Goal: Information Seeking & Learning: Learn about a topic

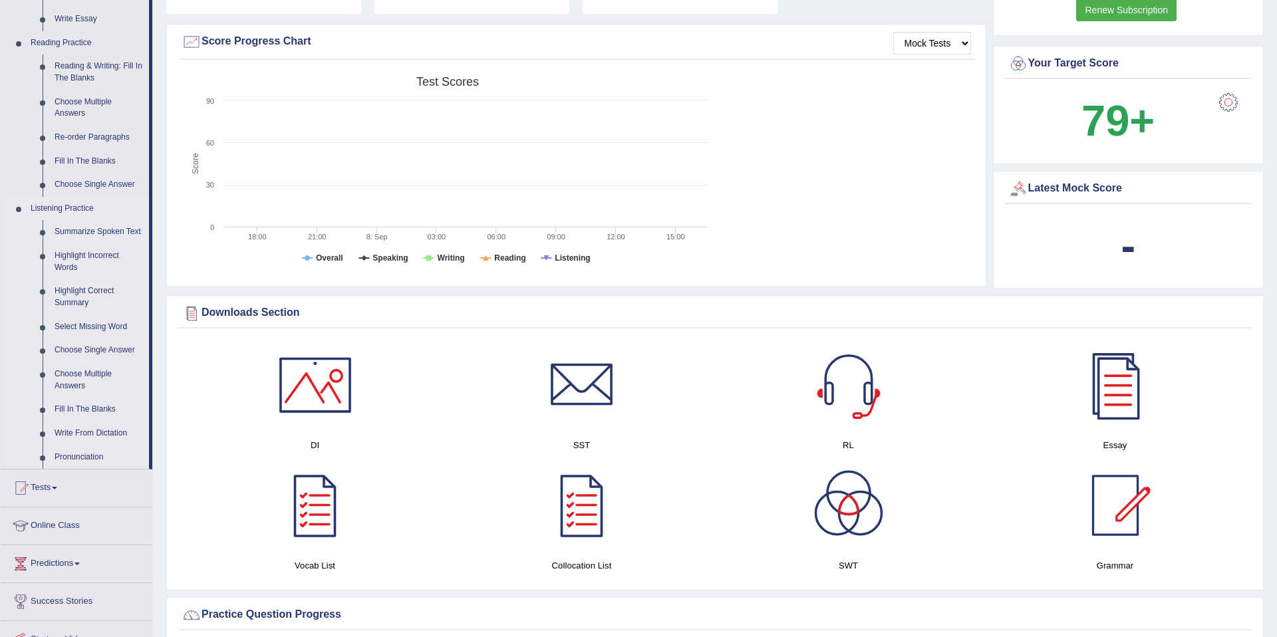
scroll to position [384, 0]
click at [88, 444] on link "Write From Dictation" at bounding box center [99, 432] width 100 height 24
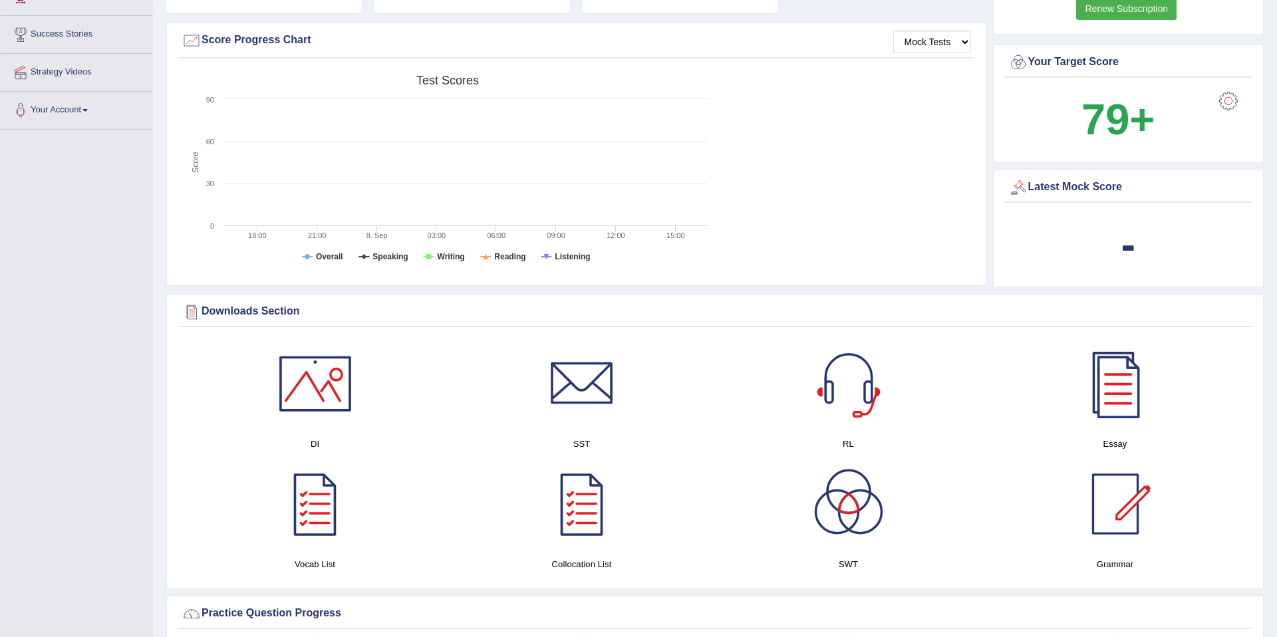
scroll to position [164, 0]
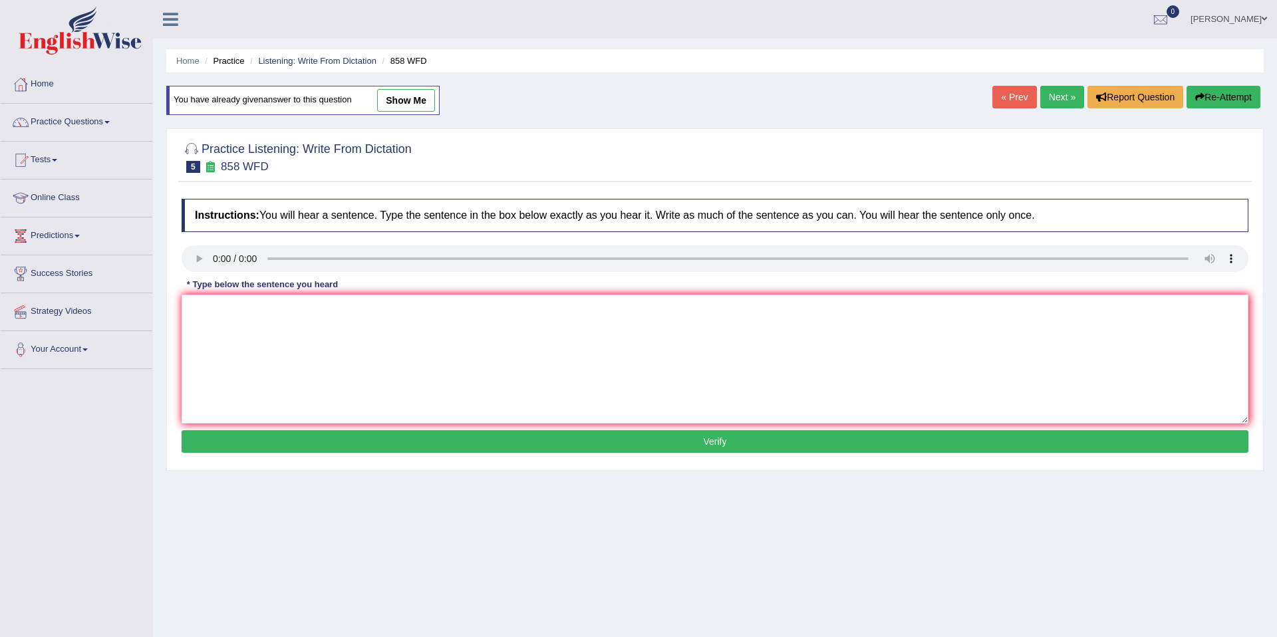
click at [389, 104] on link "show me" at bounding box center [406, 100] width 58 height 23
type textarea "The year when the ship of was wrecked interested historians."
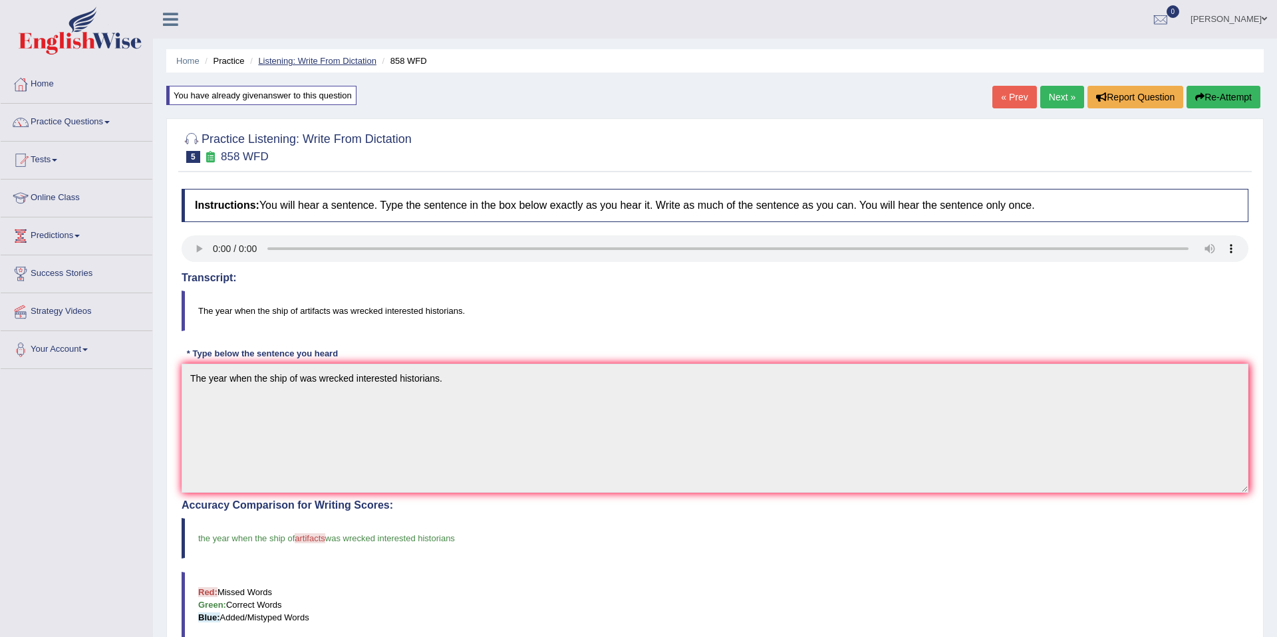
click at [283, 61] on link "Listening: Write From Dictation" at bounding box center [317, 61] width 118 height 10
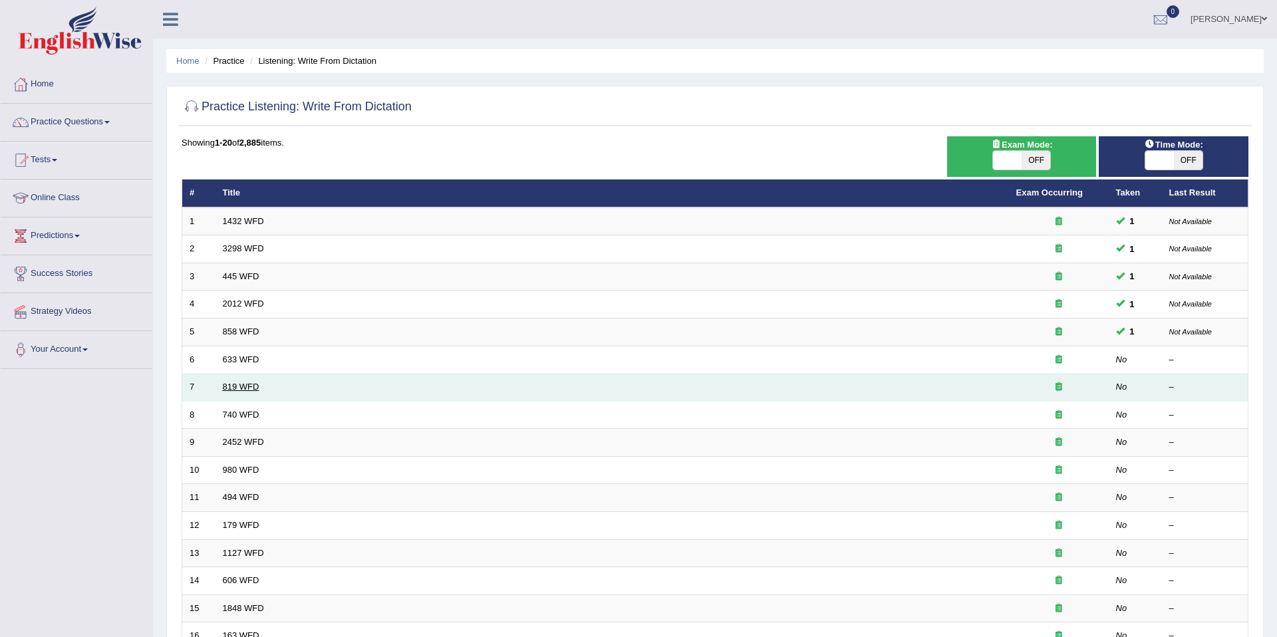
click at [247, 387] on link "819 WFD" at bounding box center [241, 387] width 37 height 10
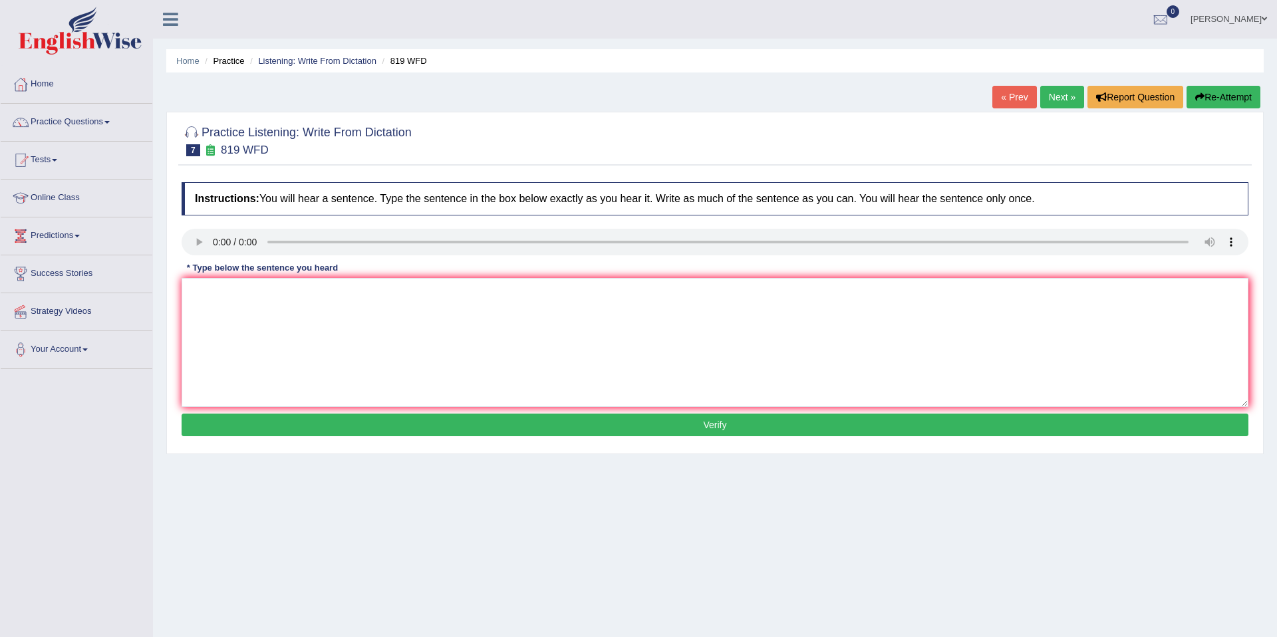
click at [599, 422] on button "Verify" at bounding box center [715, 425] width 1067 height 23
click at [571, 351] on textarea at bounding box center [715, 342] width 1067 height 129
type textarea "bsbchjbs"
click at [740, 432] on button "Verify" at bounding box center [715, 425] width 1067 height 23
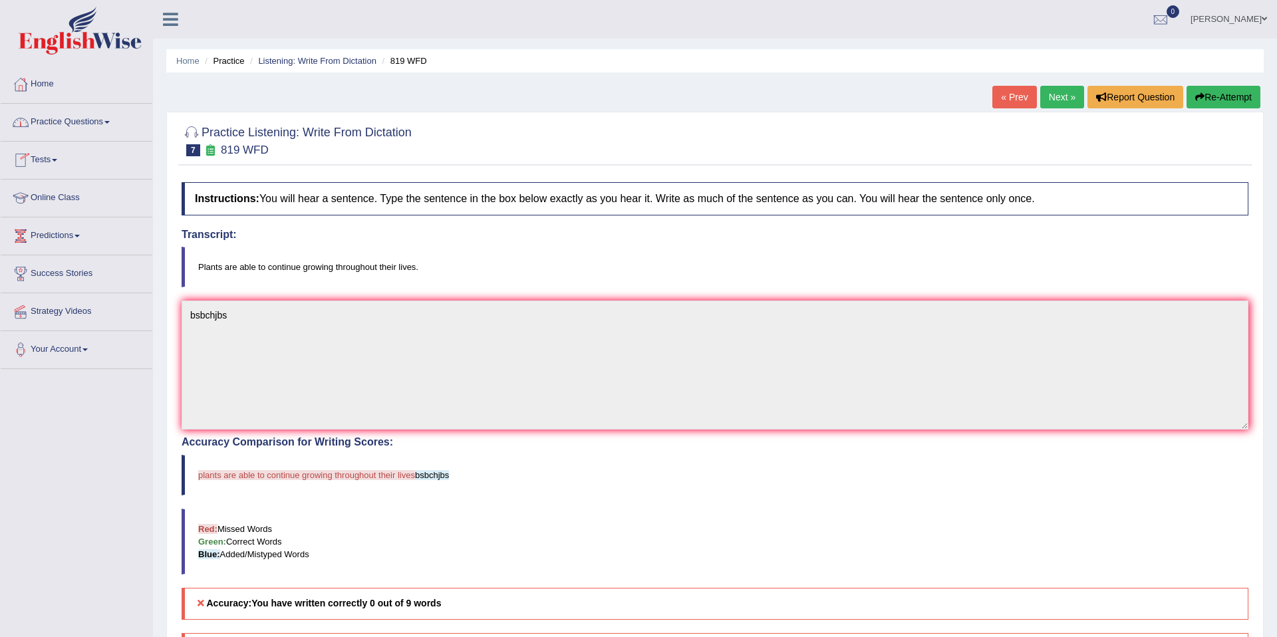
click at [95, 122] on link "Practice Questions" at bounding box center [77, 120] width 152 height 33
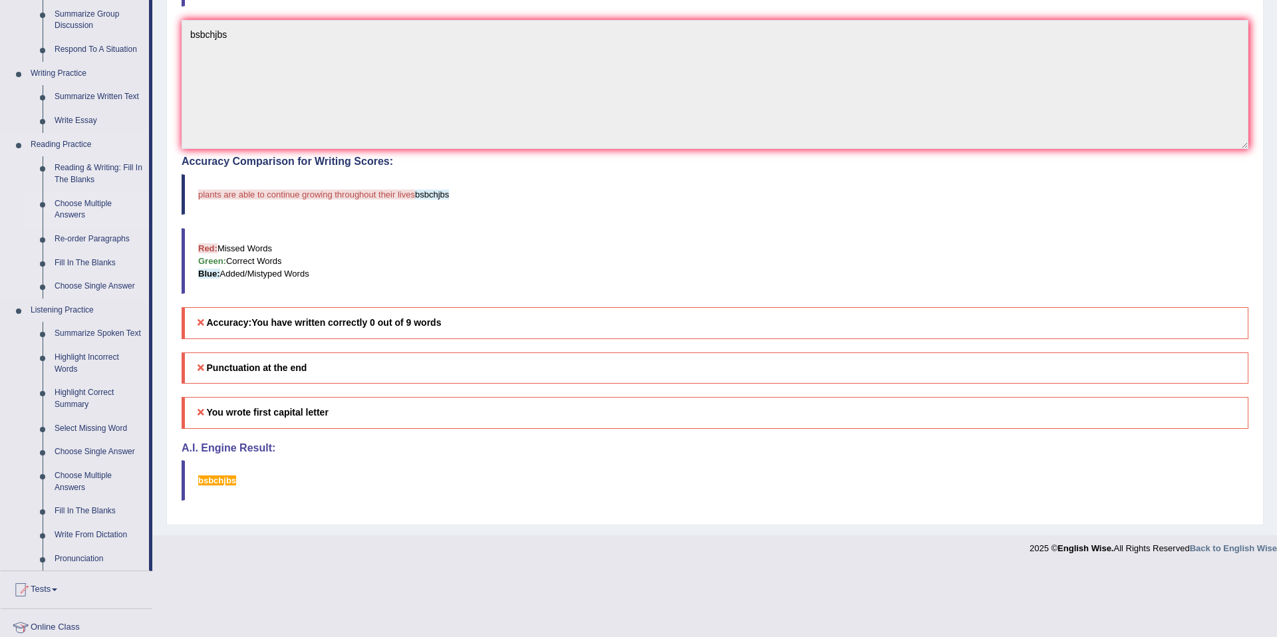
scroll to position [283, 0]
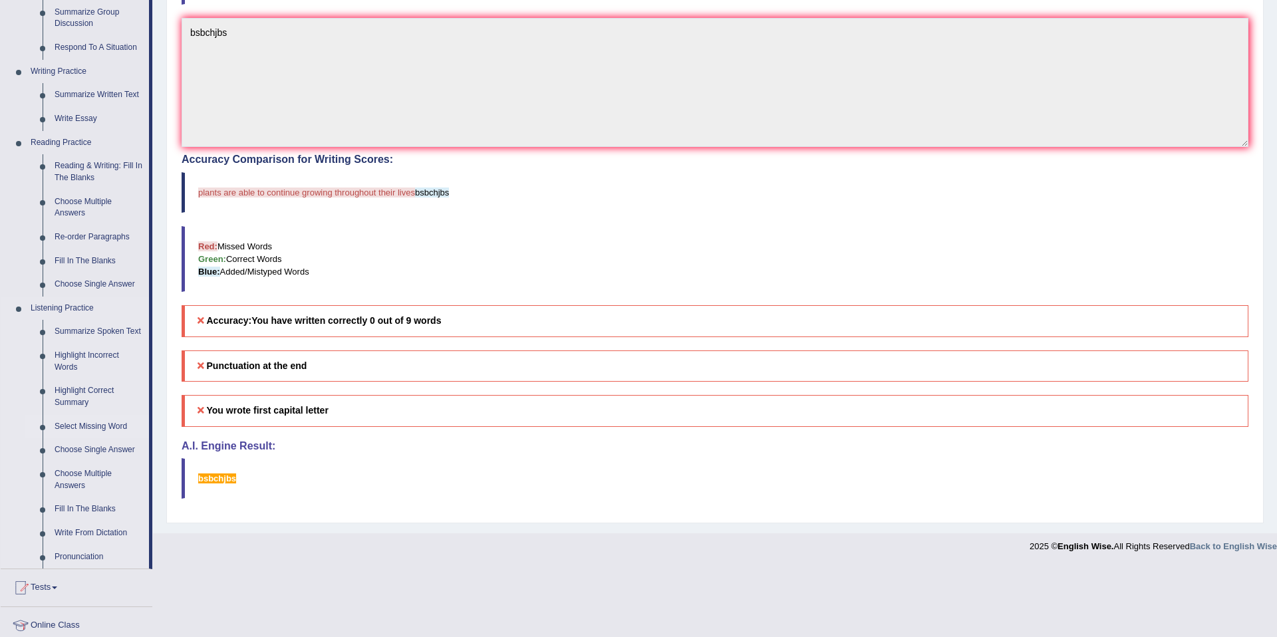
click at [97, 438] on link "Select Missing Word" at bounding box center [99, 427] width 100 height 24
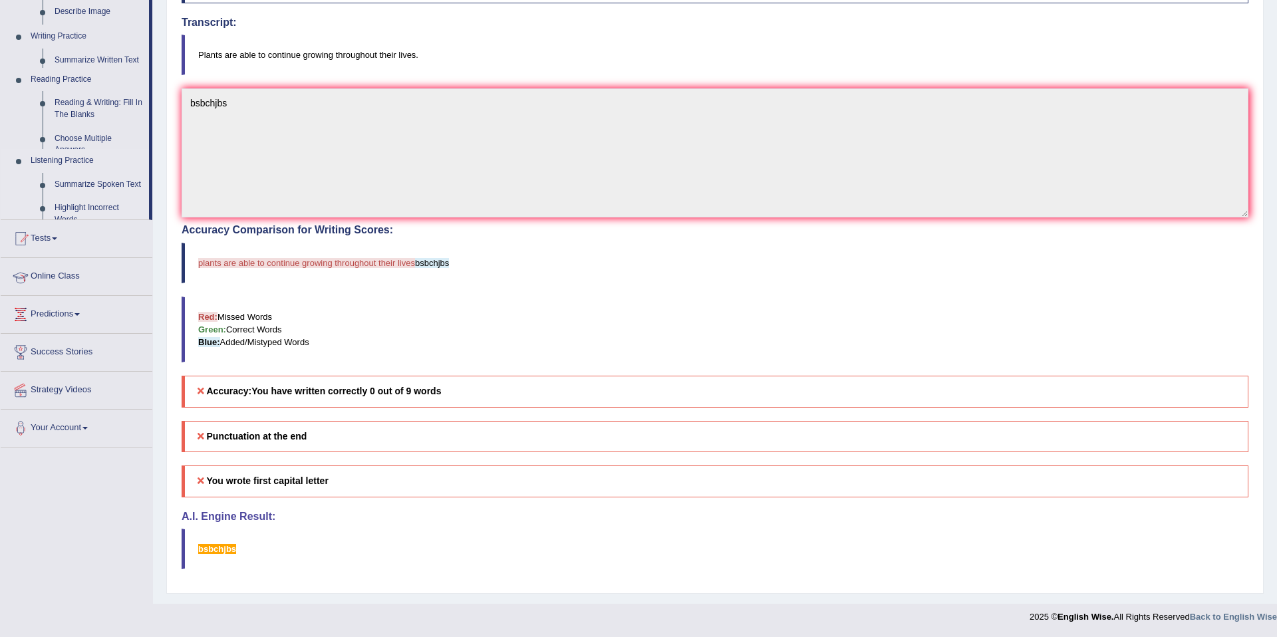
scroll to position [213, 0]
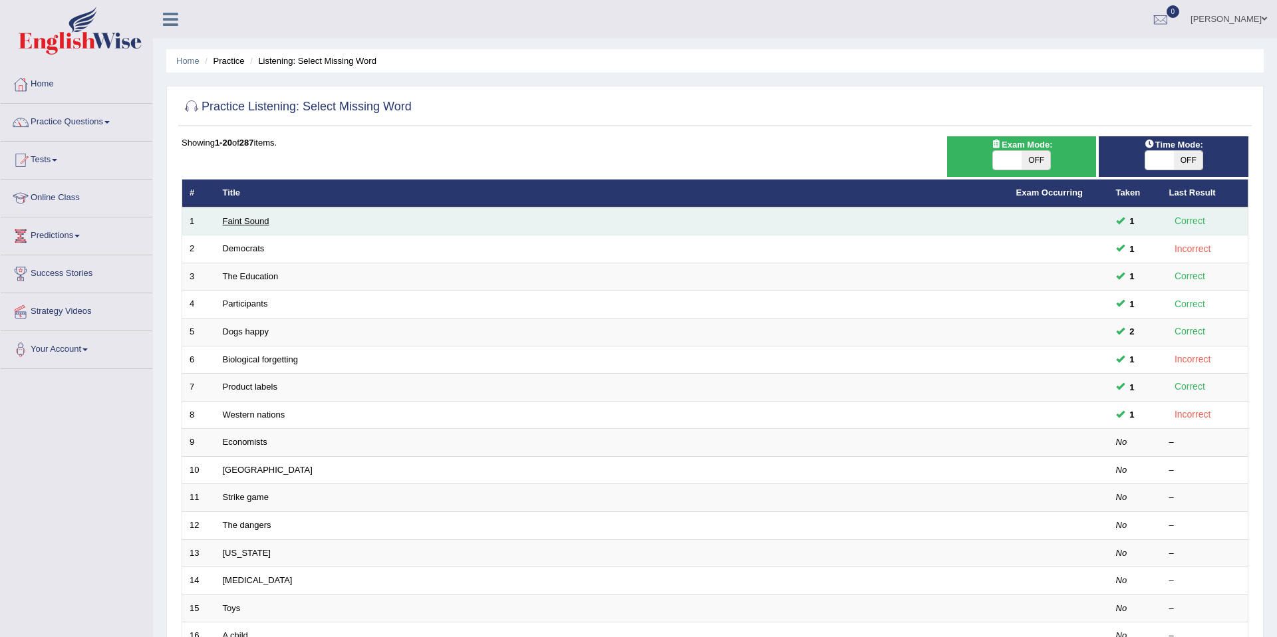
click at [255, 222] on link "Faint Sound" at bounding box center [246, 221] width 47 height 10
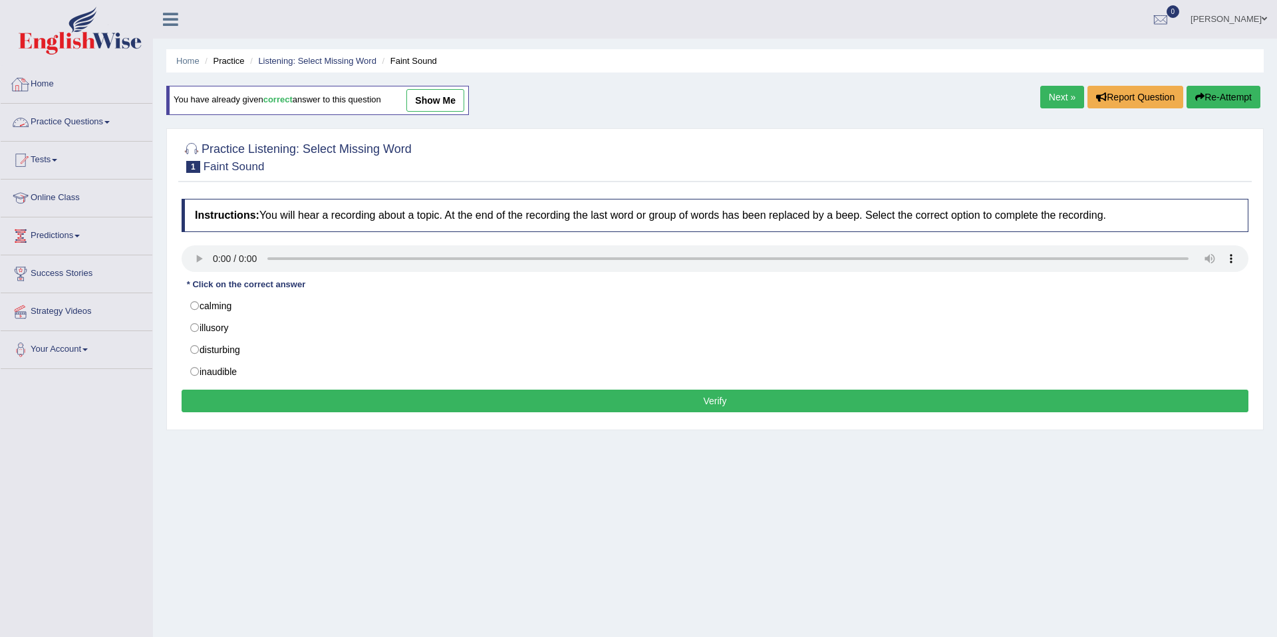
click at [110, 122] on span at bounding box center [106, 122] width 5 height 3
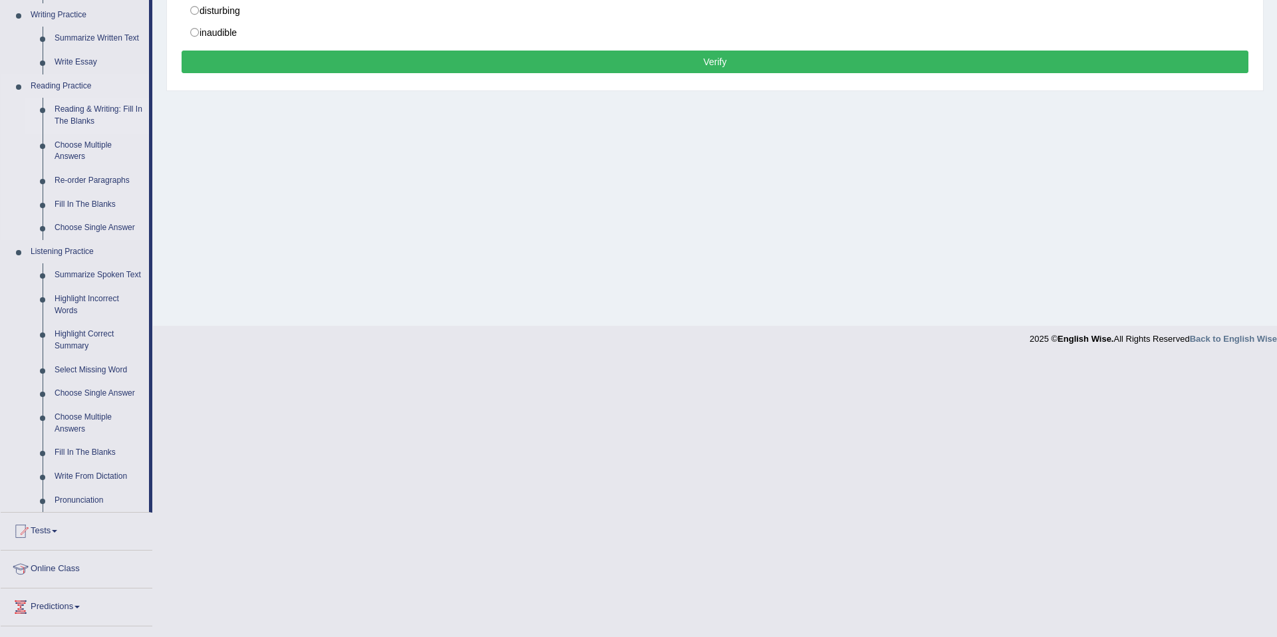
scroll to position [350, 0]
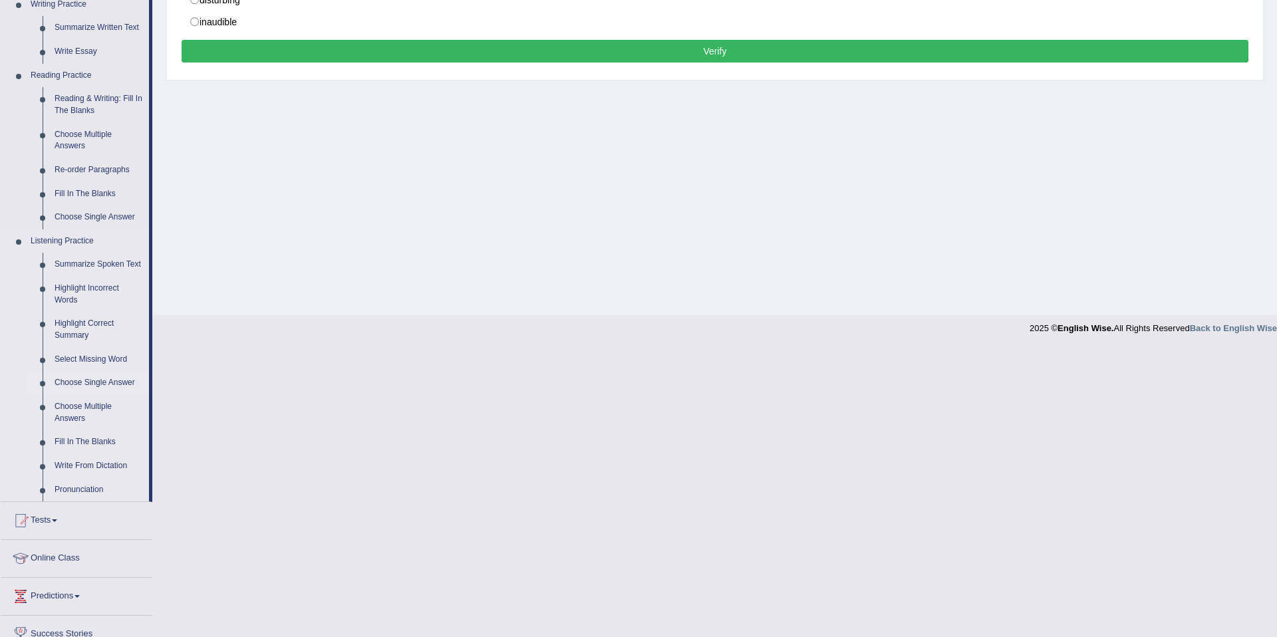
click at [80, 395] on link "Choose Single Answer" at bounding box center [99, 383] width 100 height 24
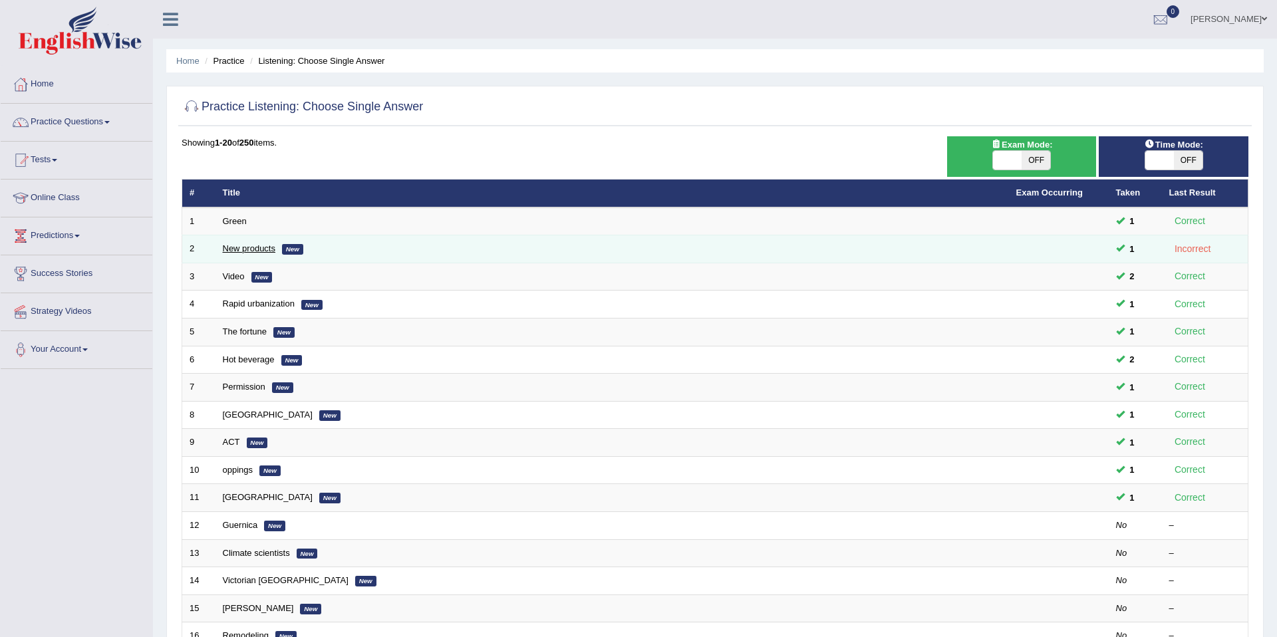
click at [249, 248] on link "New products" at bounding box center [249, 248] width 53 height 10
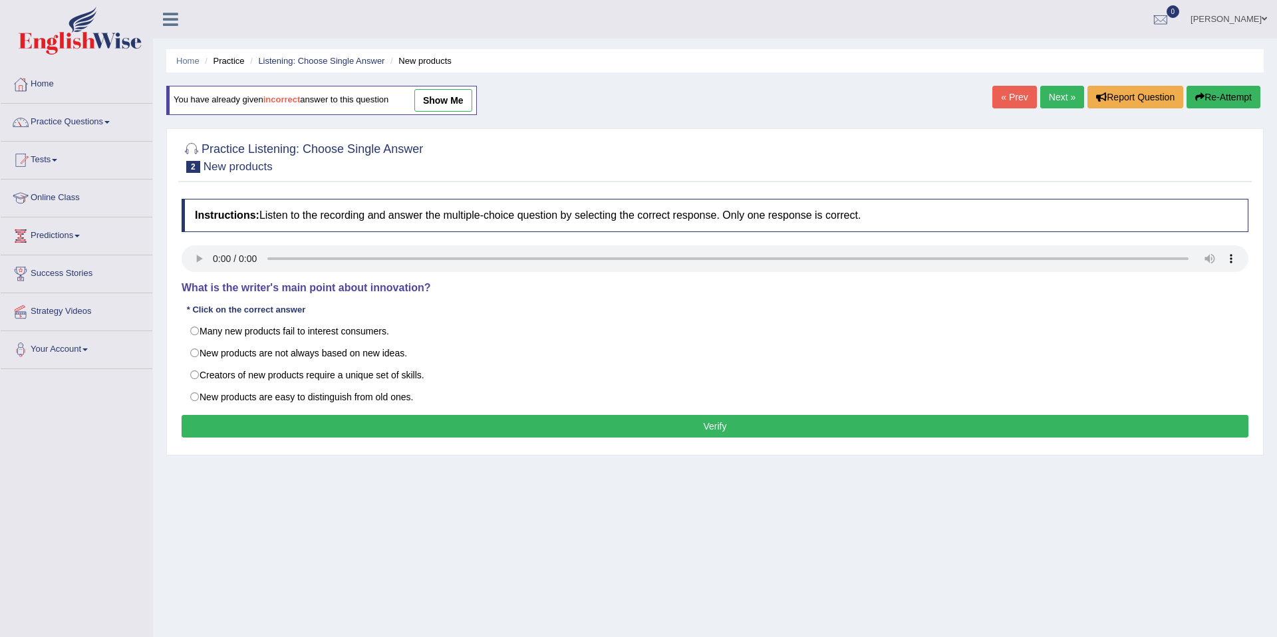
click at [430, 99] on link "show me" at bounding box center [443, 100] width 58 height 23
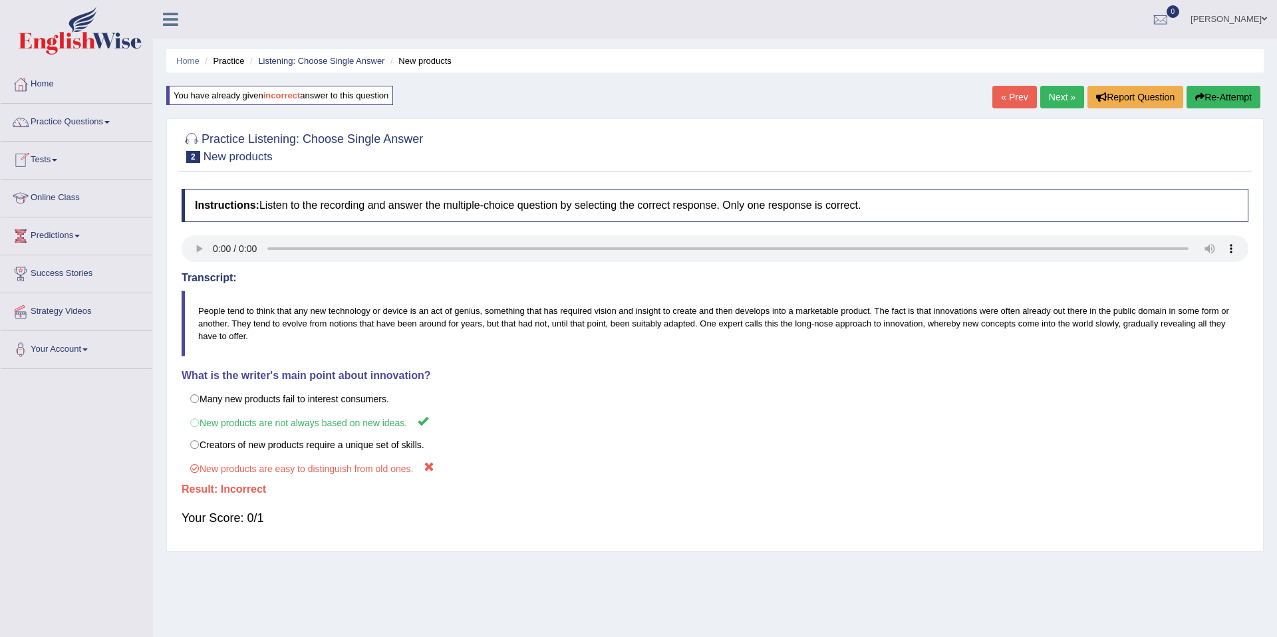
click at [90, 118] on link "Practice Questions" at bounding box center [77, 120] width 152 height 33
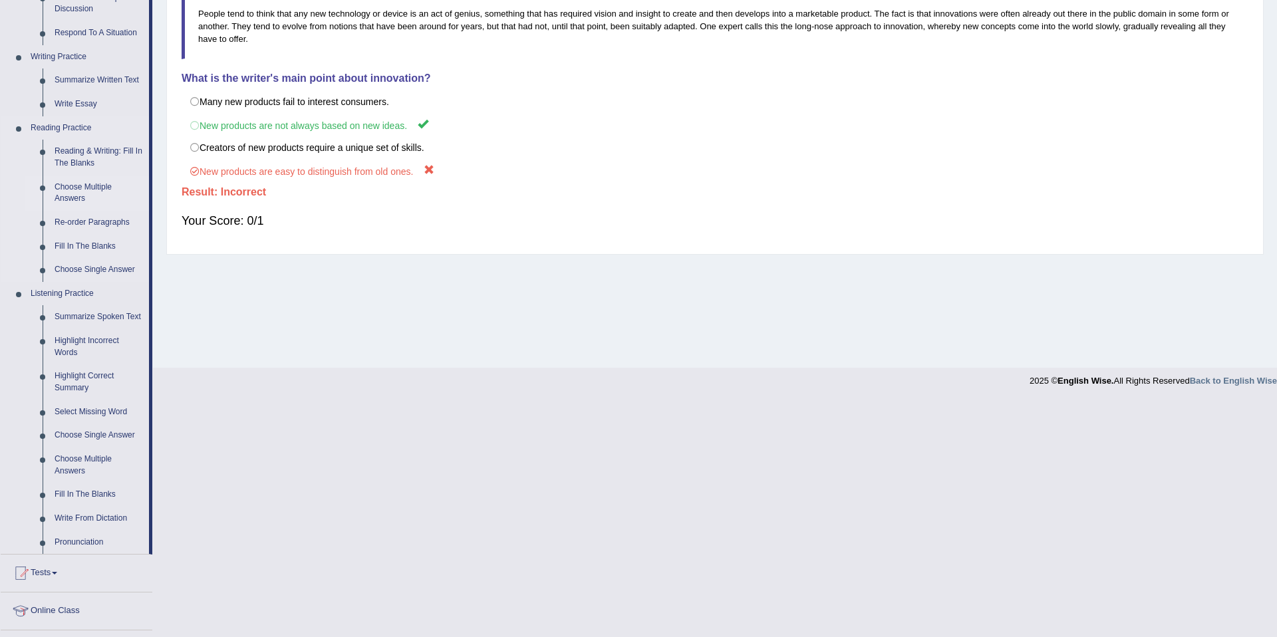
scroll to position [299, 0]
click at [69, 469] on link "Choose Multiple Answers" at bounding box center [99, 463] width 100 height 35
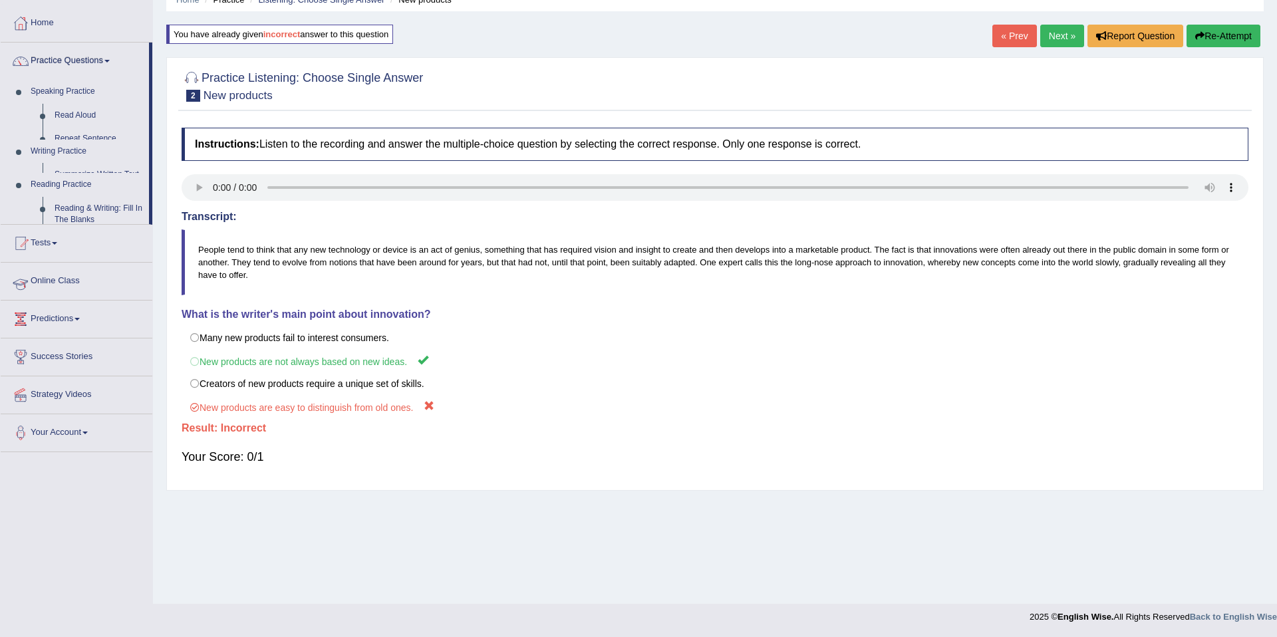
scroll to position [61, 0]
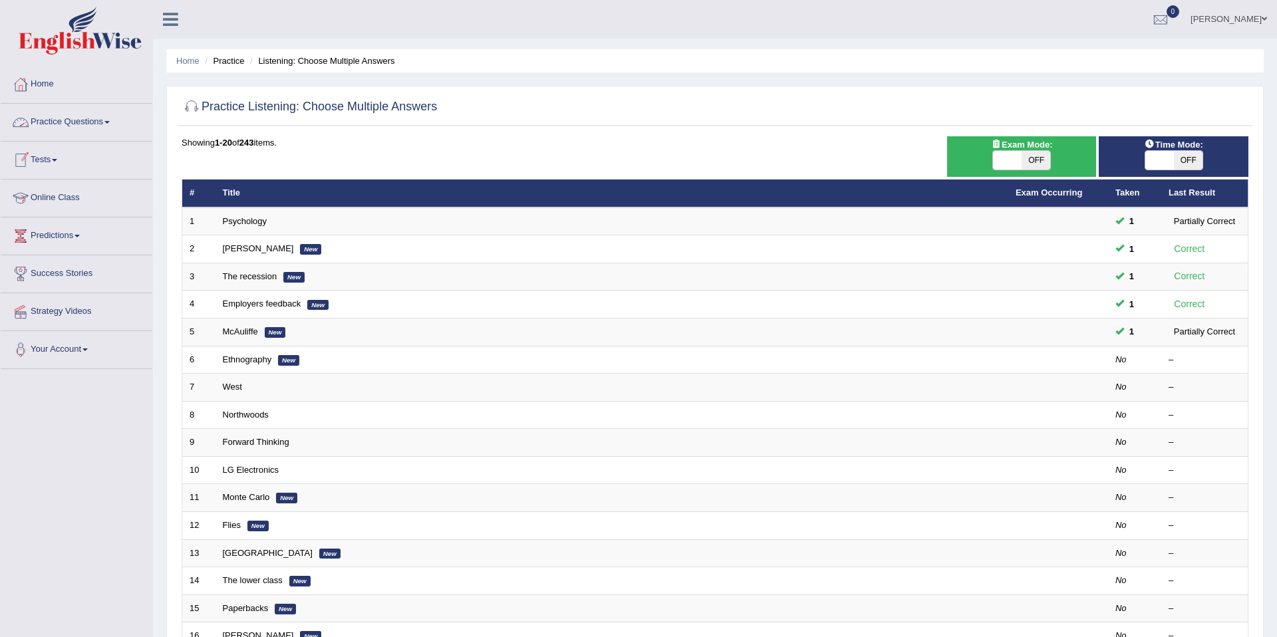
click at [96, 116] on link "Practice Questions" at bounding box center [77, 120] width 152 height 33
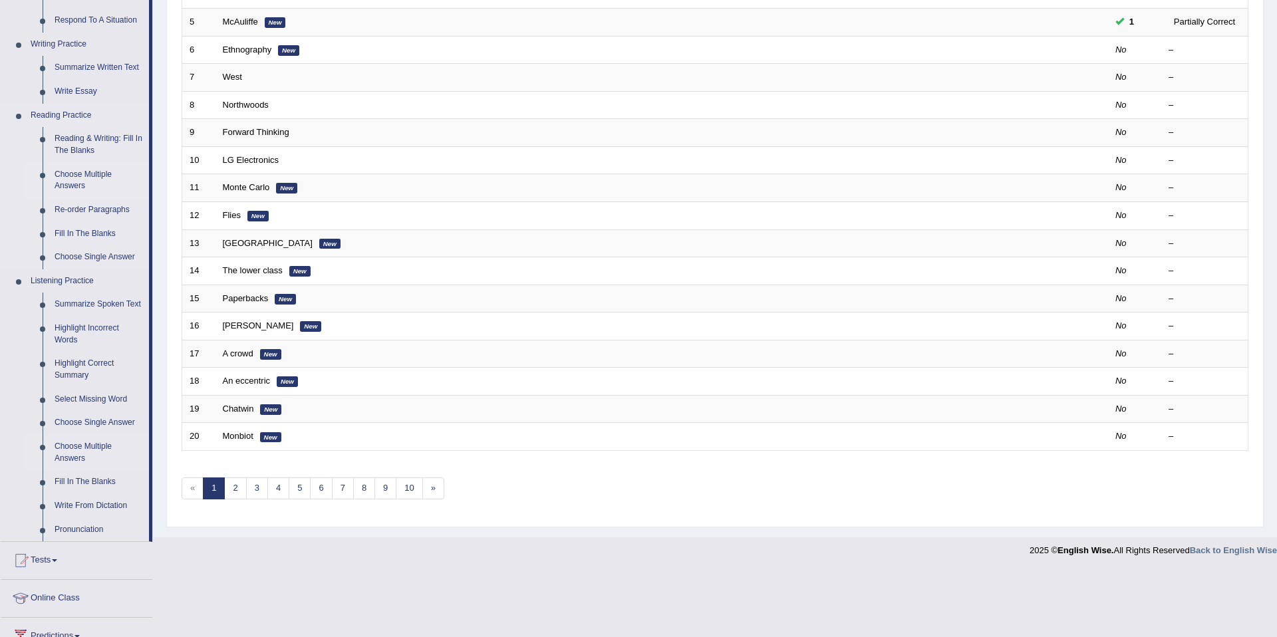
scroll to position [311, 0]
click at [89, 379] on link "Highlight Correct Summary" at bounding box center [99, 368] width 100 height 35
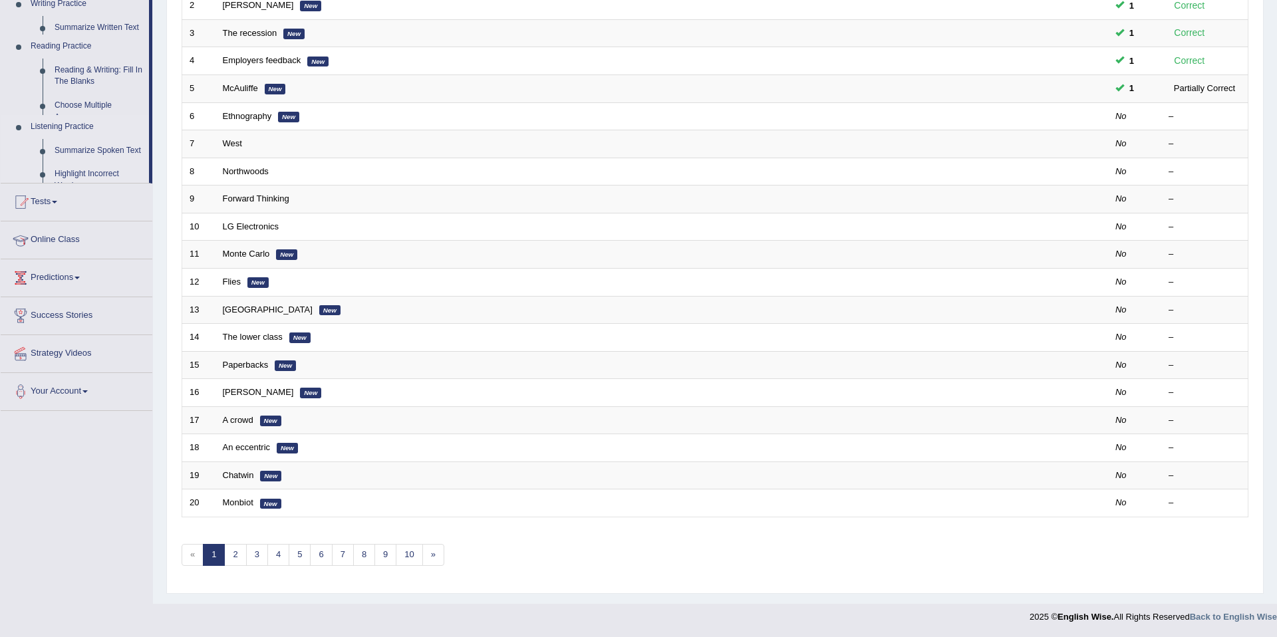
scroll to position [243, 0]
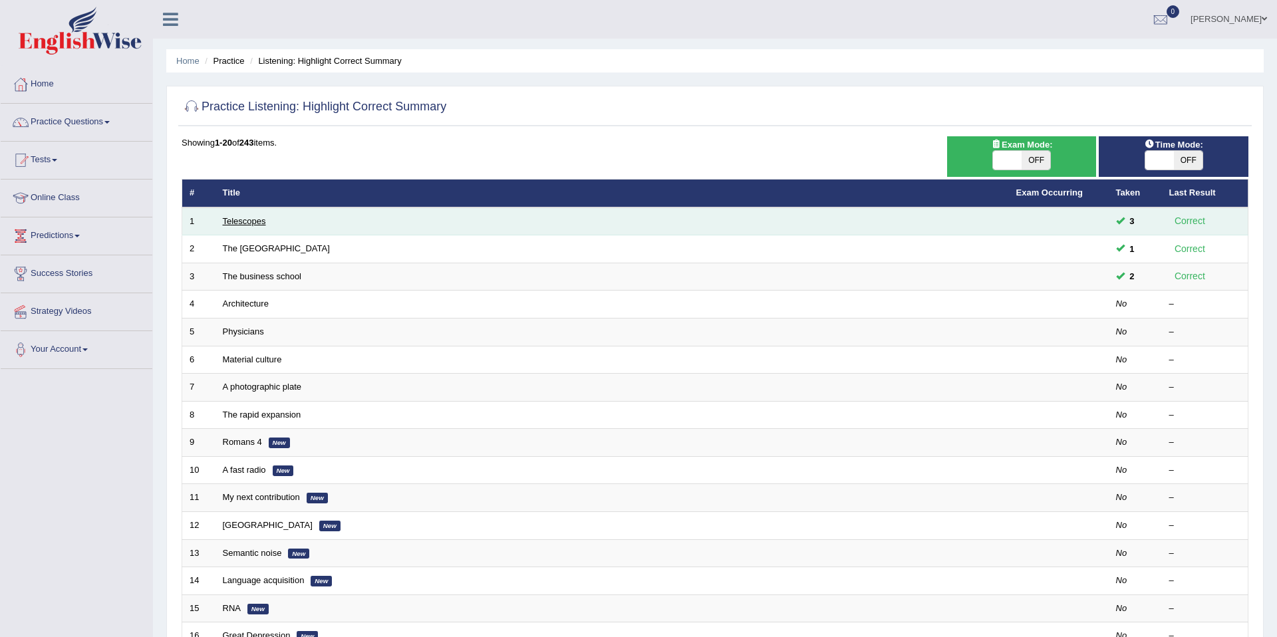
click at [248, 221] on link "Telescopes" at bounding box center [244, 221] width 43 height 10
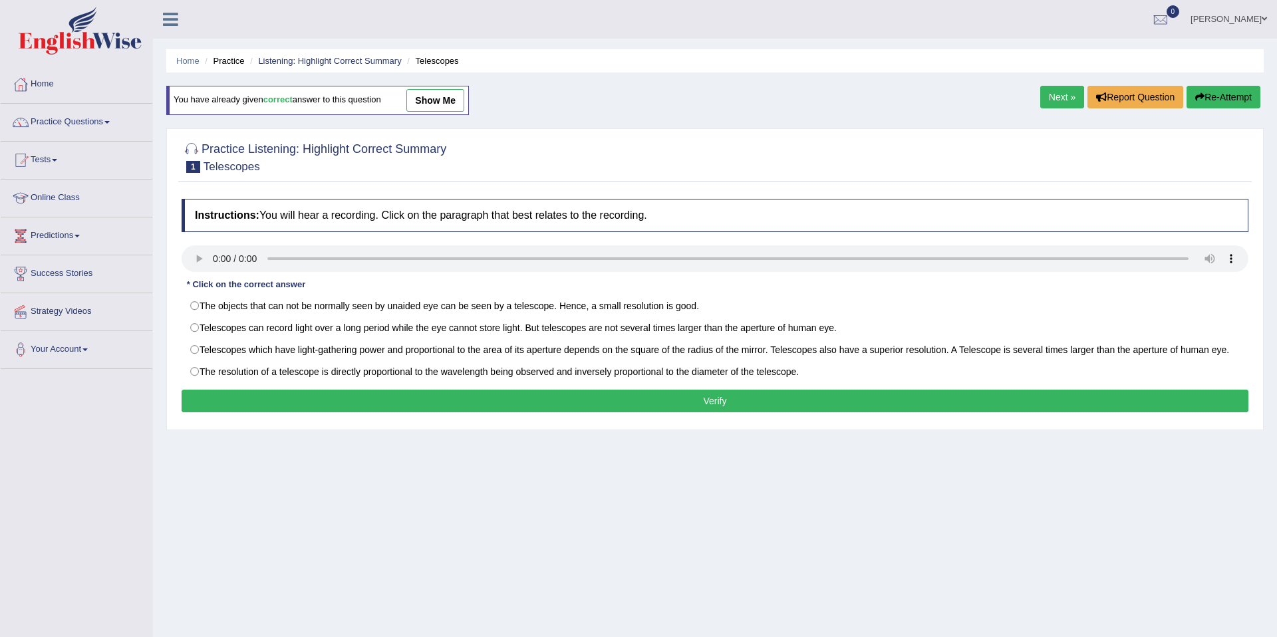
click at [442, 100] on link "show me" at bounding box center [435, 100] width 58 height 23
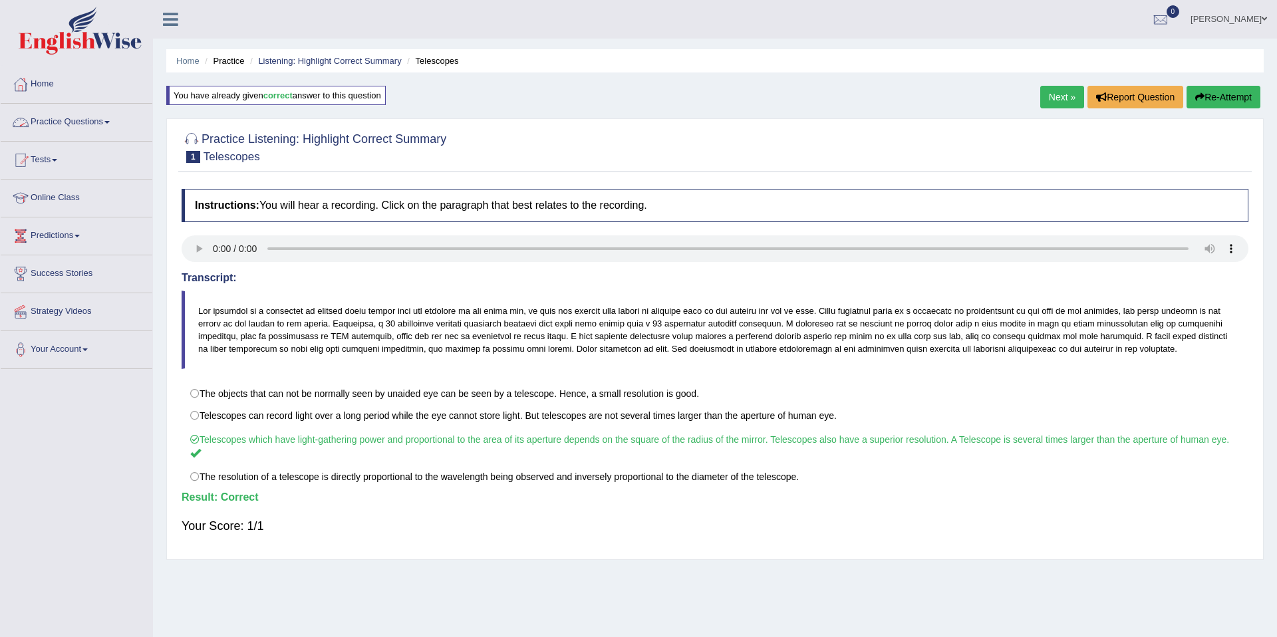
click at [98, 122] on link "Practice Questions" at bounding box center [77, 120] width 152 height 33
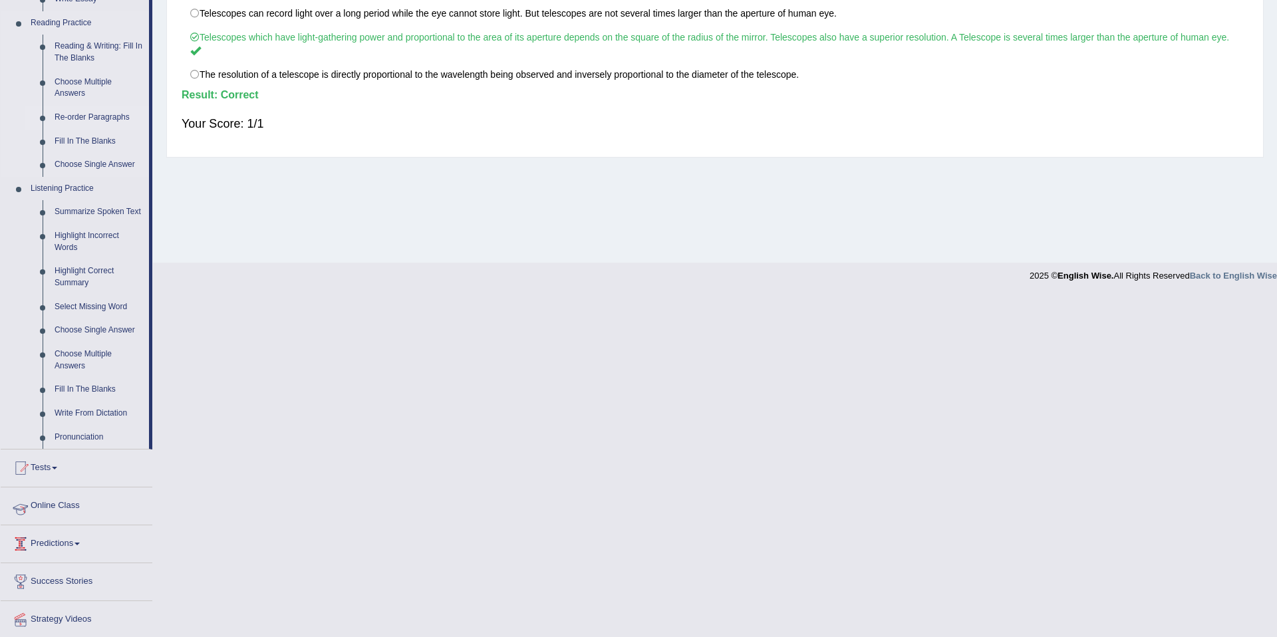
scroll to position [455, 0]
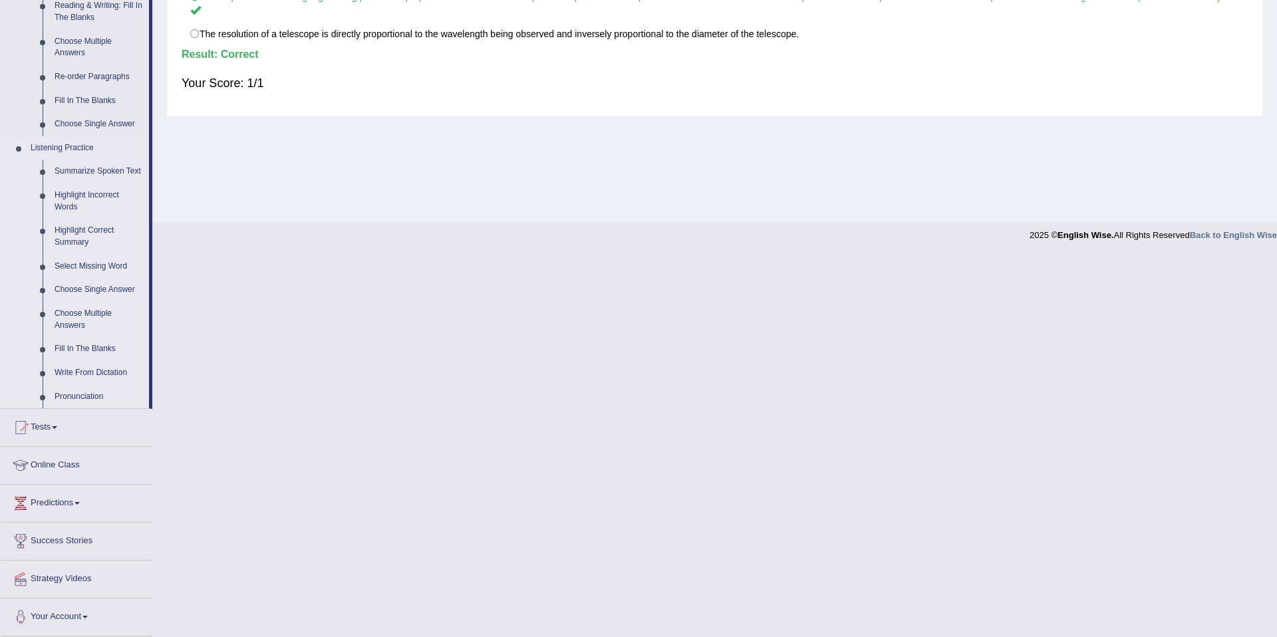
click at [96, 269] on link "Select Missing Word" at bounding box center [99, 267] width 100 height 24
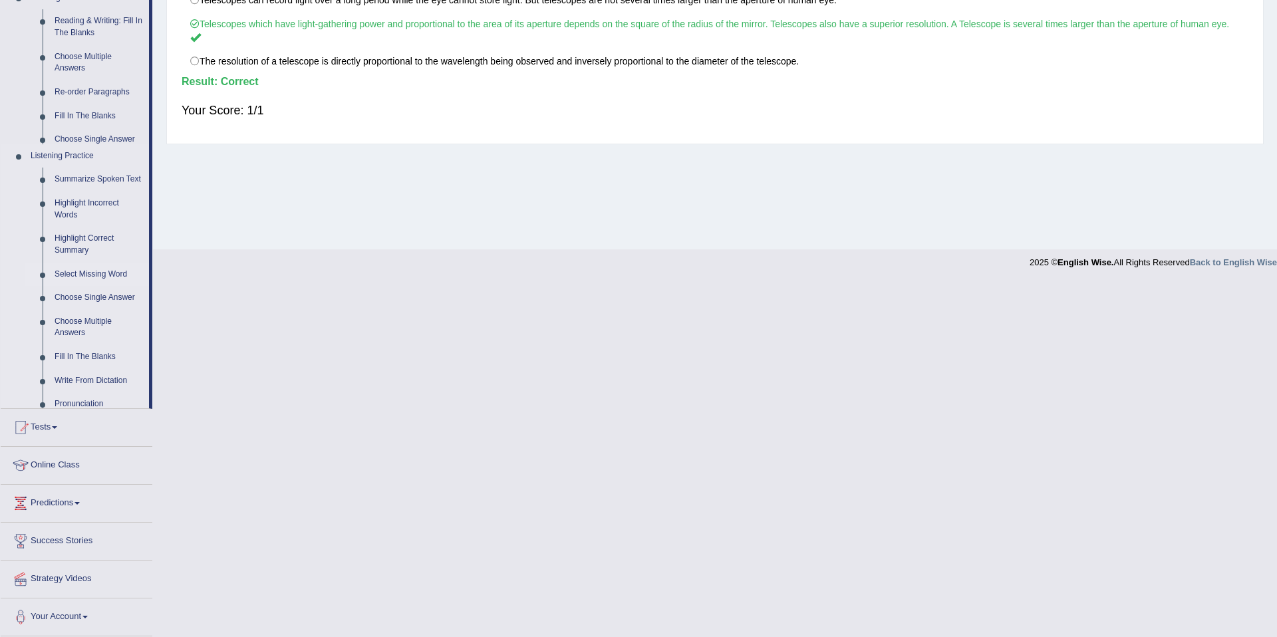
scroll to position [85, 0]
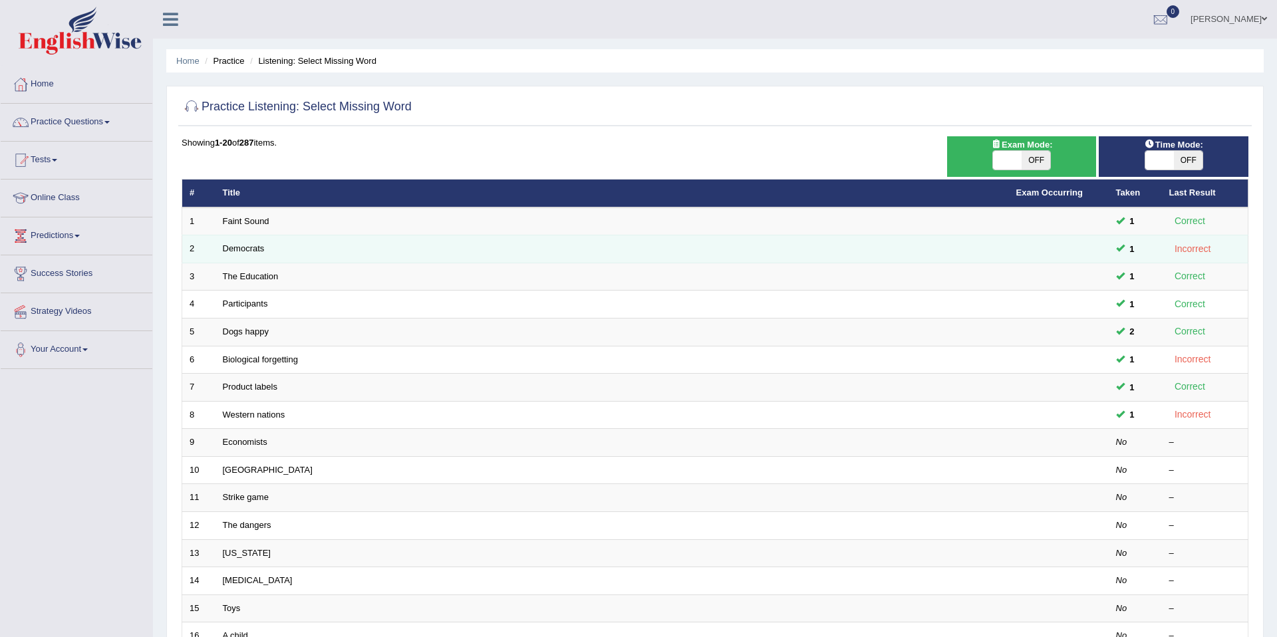
click at [616, 245] on td "Democrats" at bounding box center [613, 250] width 794 height 28
click at [239, 248] on link "Democrats" at bounding box center [244, 248] width 42 height 10
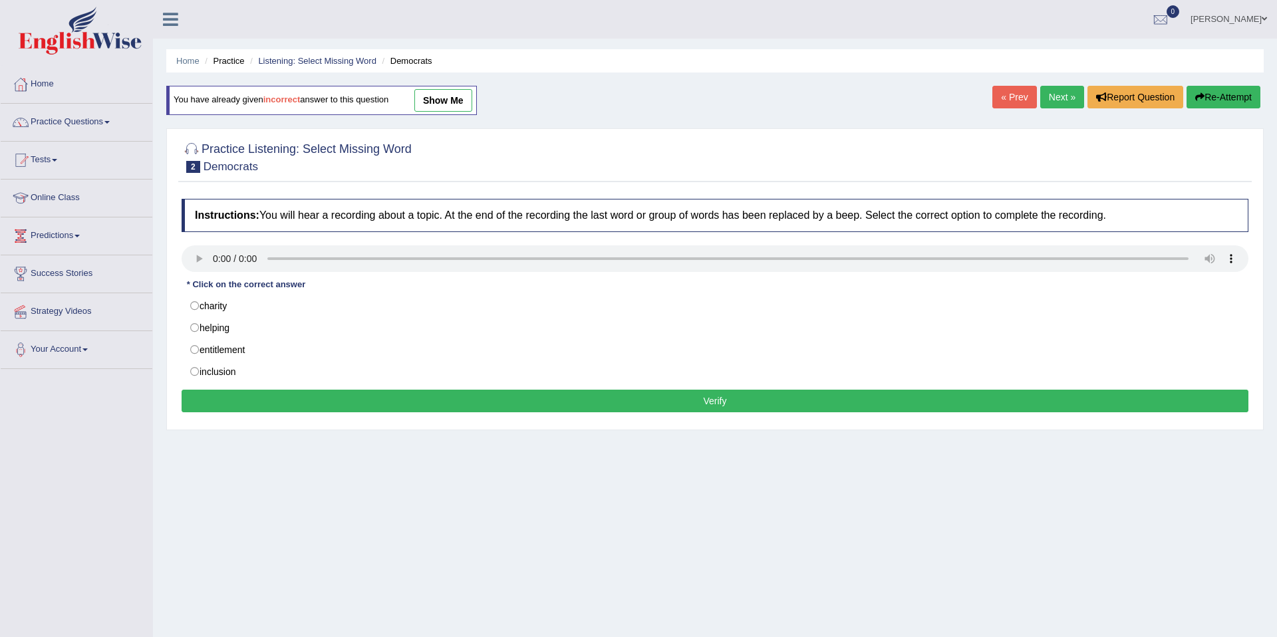
click at [449, 104] on link "show me" at bounding box center [443, 100] width 58 height 23
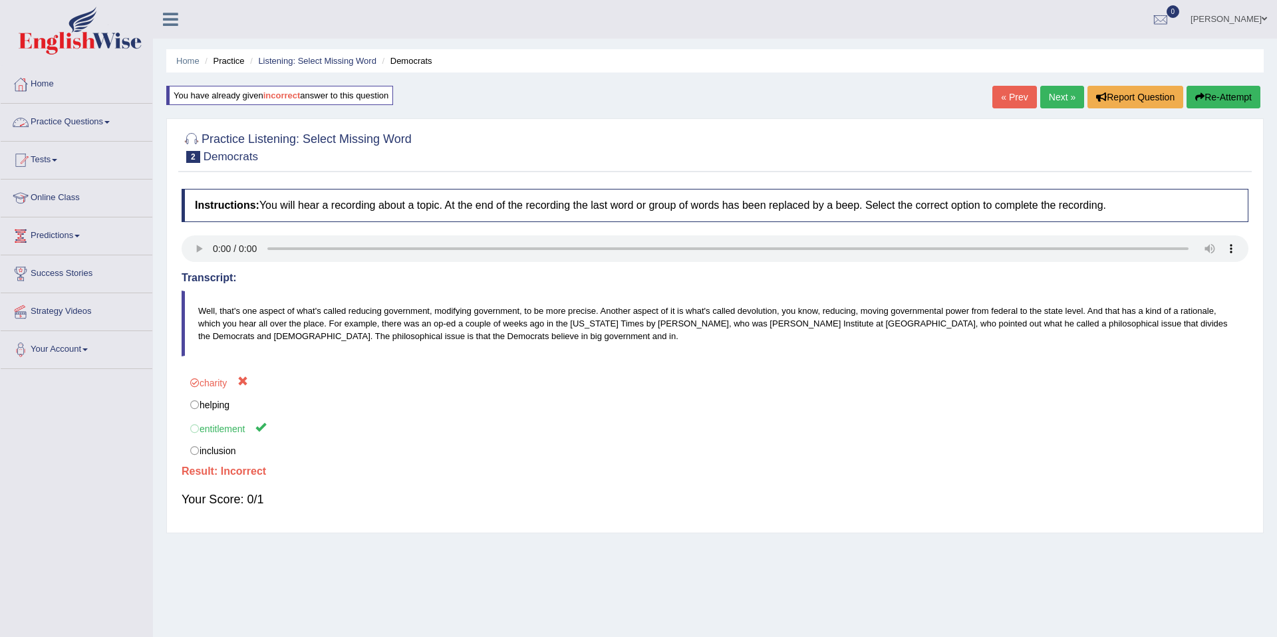
click at [55, 125] on link "Practice Questions" at bounding box center [77, 120] width 152 height 33
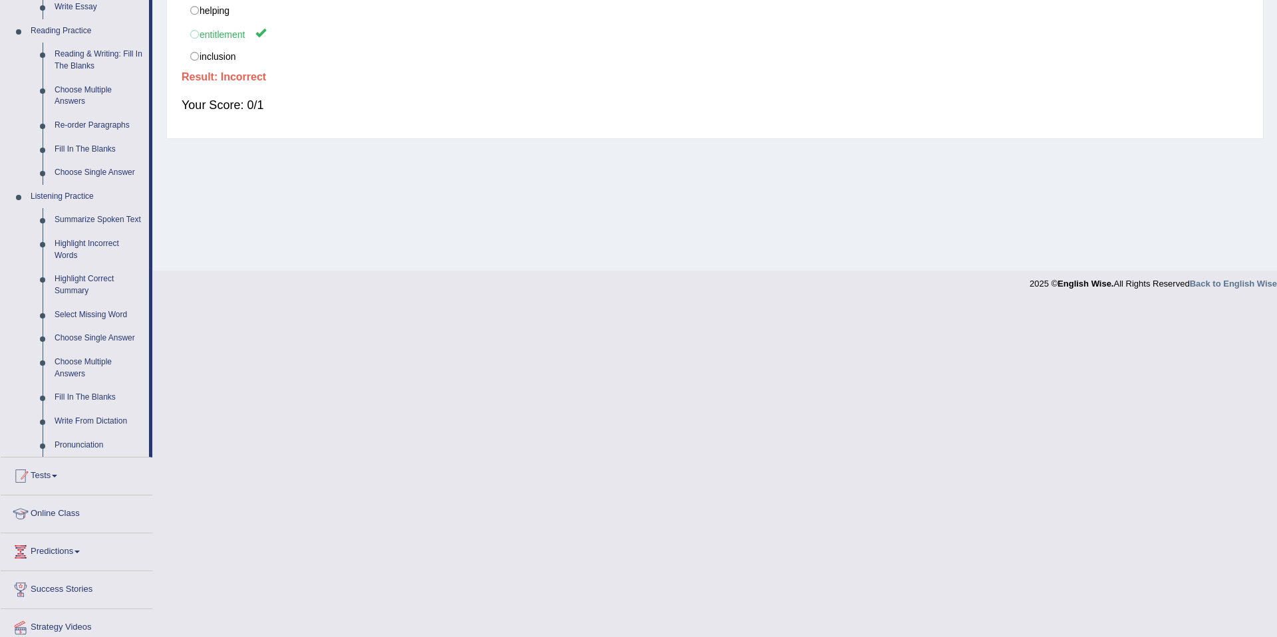
scroll to position [399, 0]
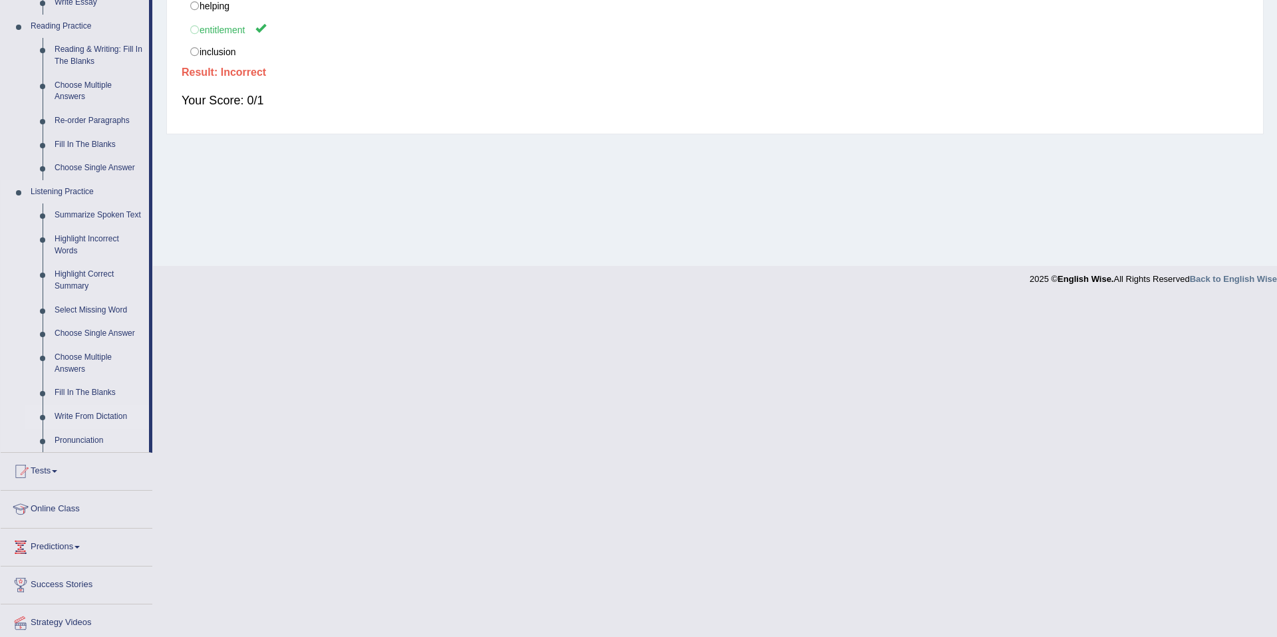
click at [88, 429] on link "Write From Dictation" at bounding box center [99, 417] width 100 height 24
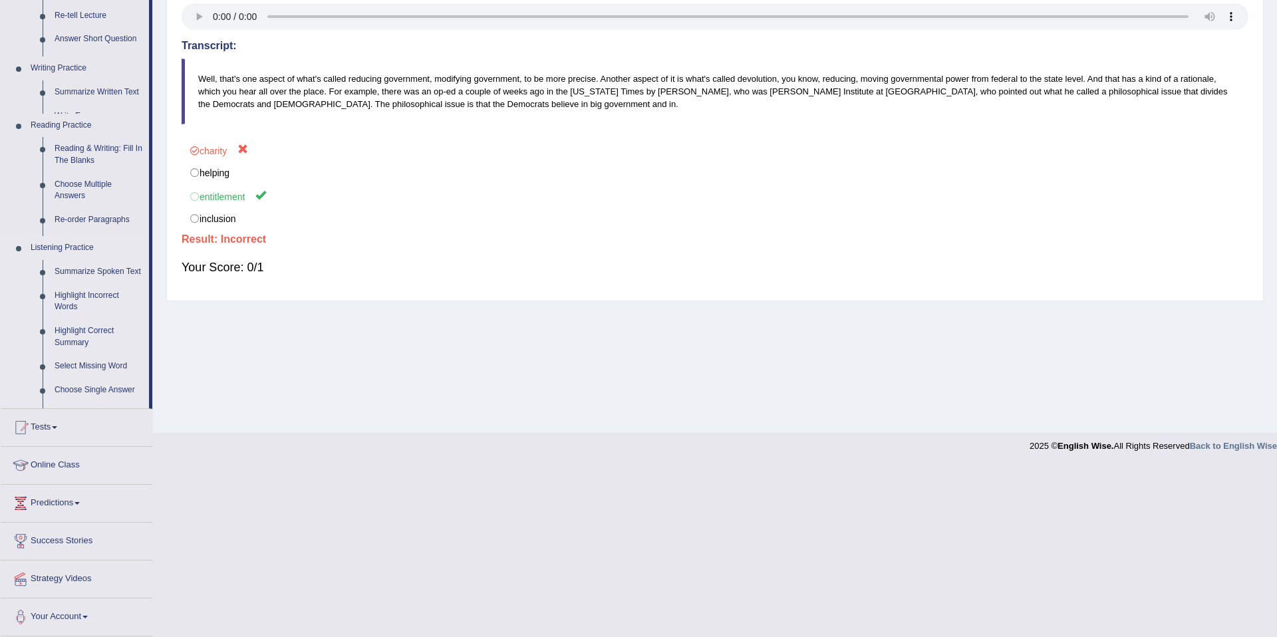
scroll to position [61, 0]
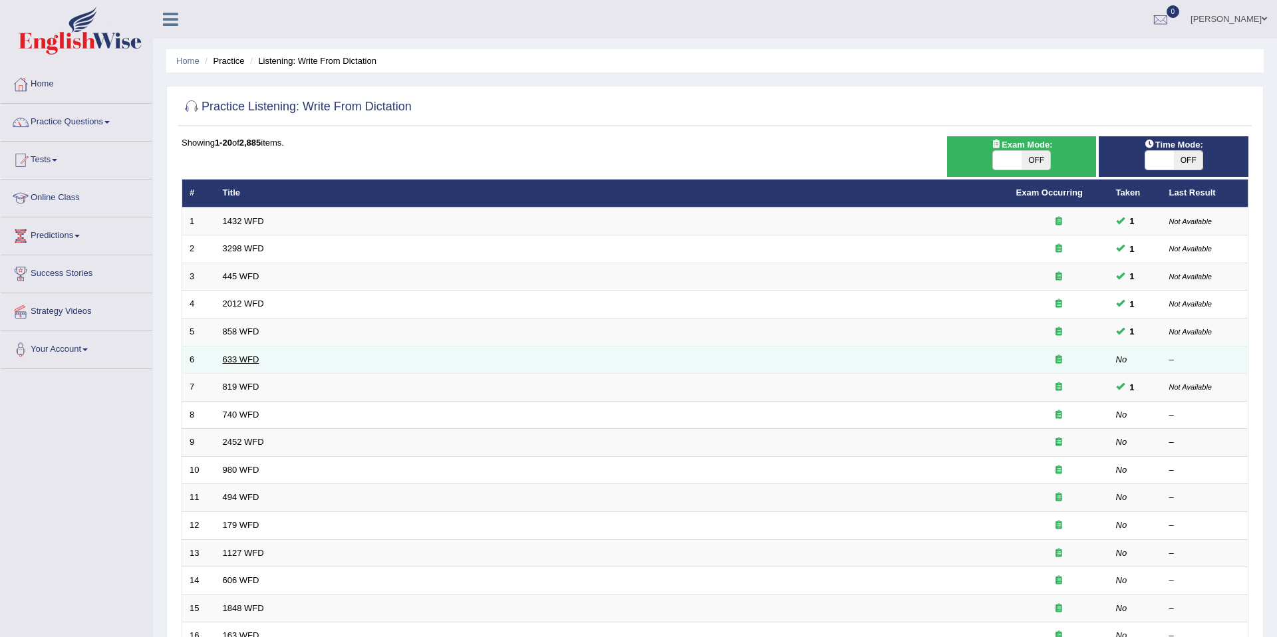
click at [235, 359] on link "633 WFD" at bounding box center [241, 360] width 37 height 10
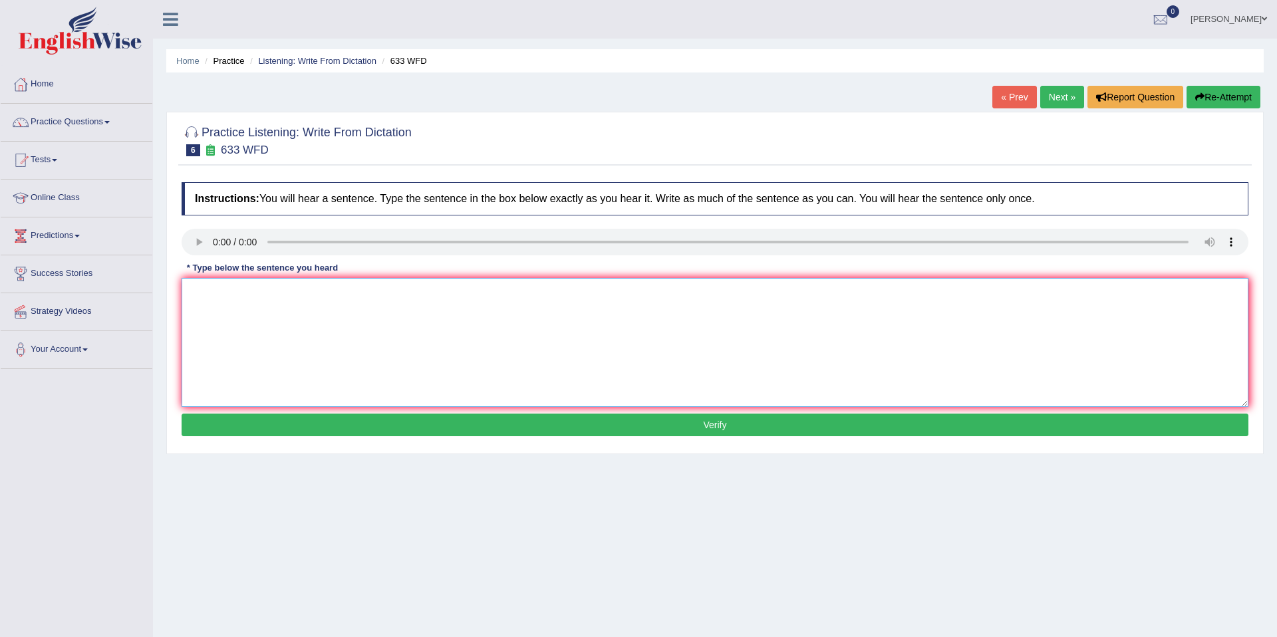
click at [230, 300] on textarea at bounding box center [715, 342] width 1067 height 129
type textarea "Research shows that exercising makes us feel better."
click at [287, 422] on button "Verify" at bounding box center [715, 425] width 1067 height 23
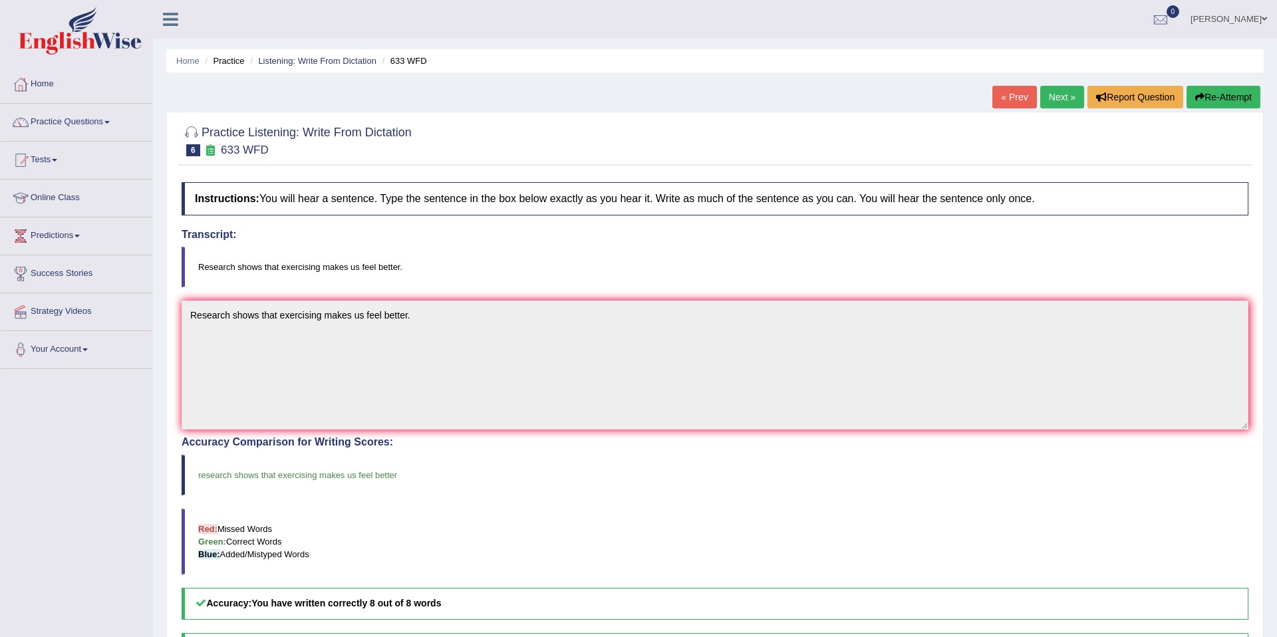
click at [1056, 98] on link "Next »" at bounding box center [1062, 97] width 44 height 23
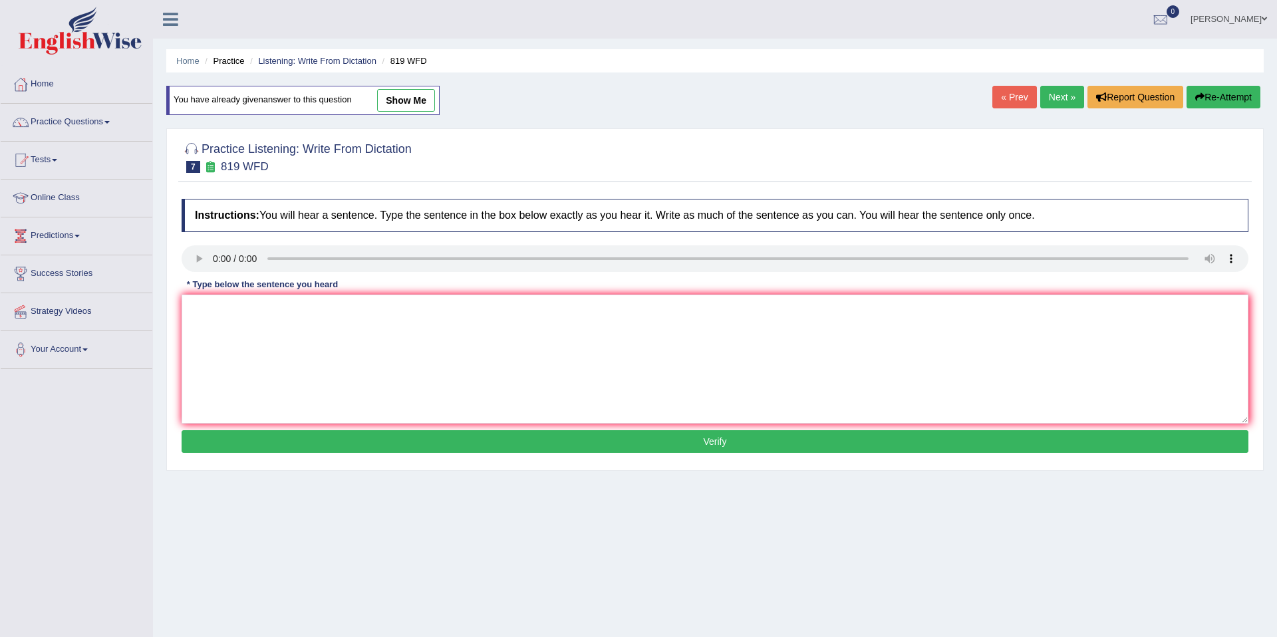
click at [1056, 98] on link "Next »" at bounding box center [1062, 97] width 44 height 23
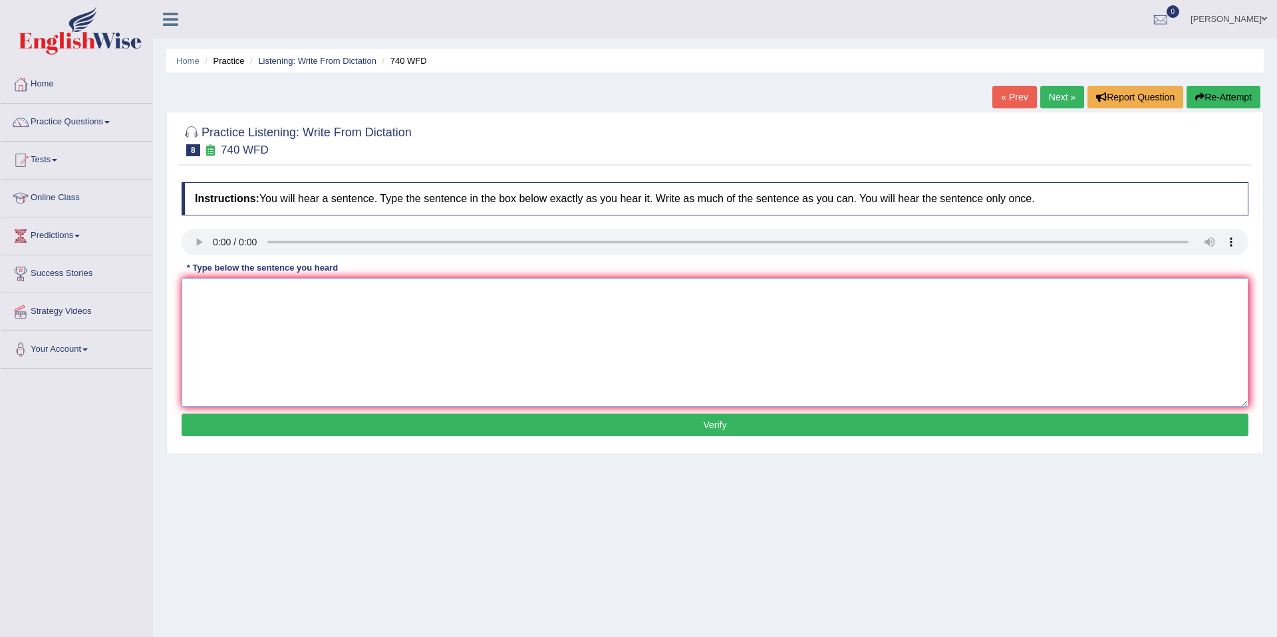
click at [234, 291] on textarea at bounding box center [715, 342] width 1067 height 129
type textarea "A series of the observation are carried out in the classroom."
click at [359, 423] on button "Verify" at bounding box center [715, 425] width 1067 height 23
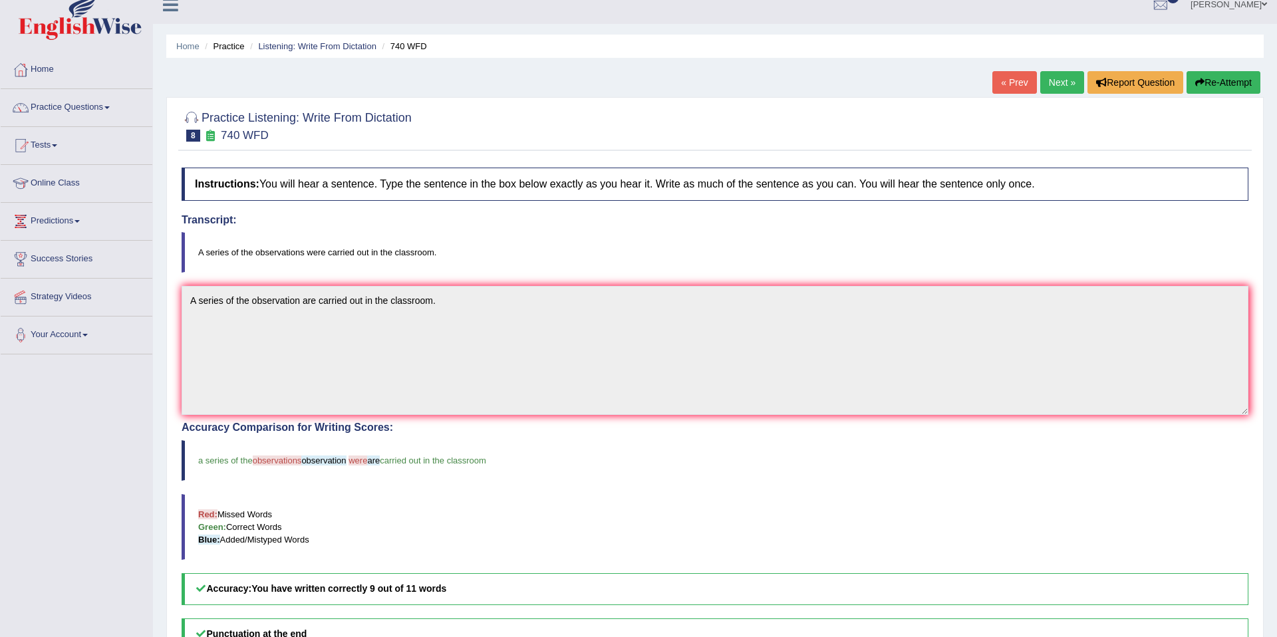
scroll to position [30, 0]
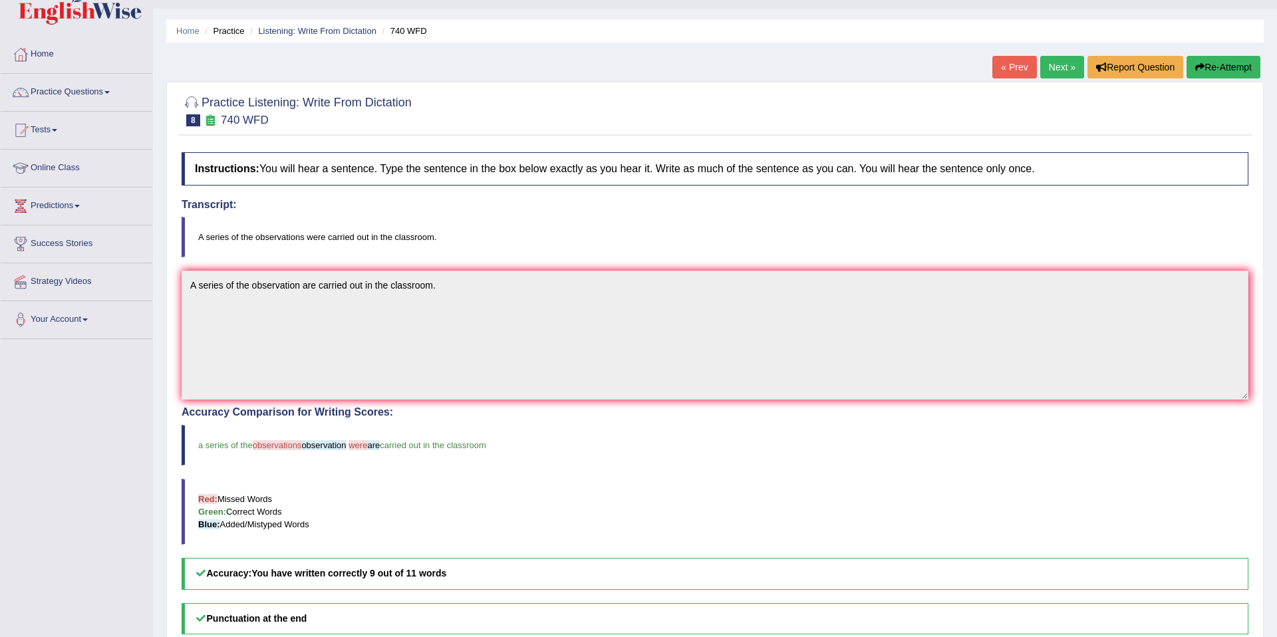
click at [1050, 65] on link "Next »" at bounding box center [1062, 67] width 44 height 23
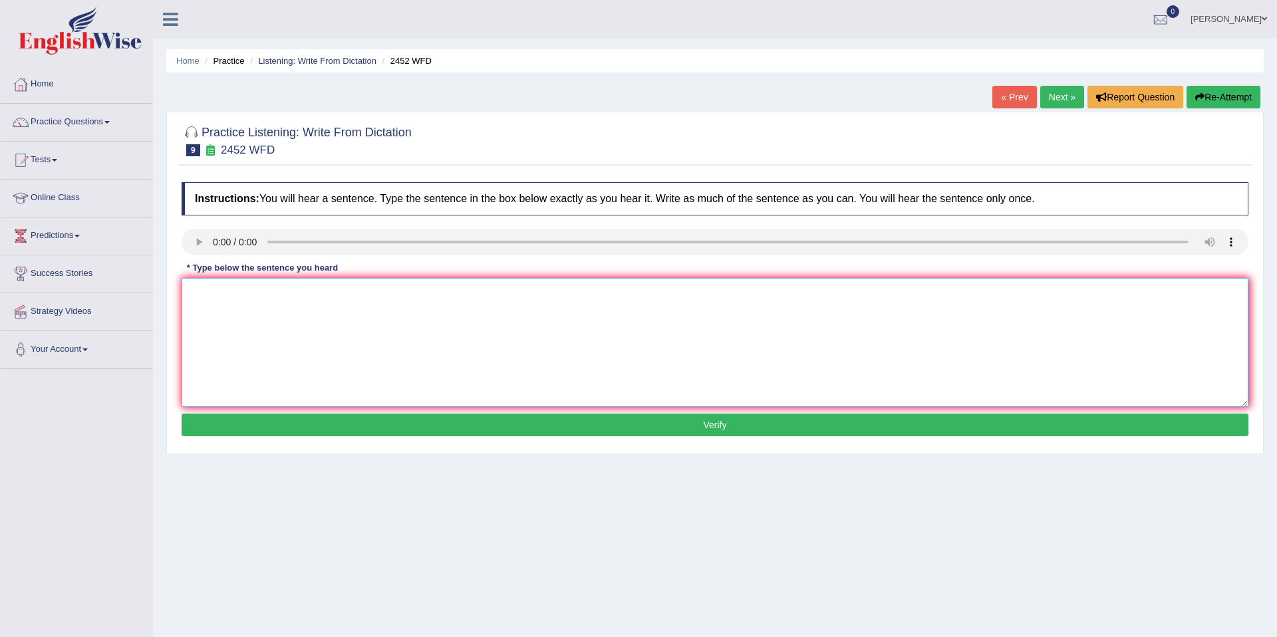
click at [208, 296] on textarea at bounding box center [715, 342] width 1067 height 129
click at [200, 292] on textarea "It a debate about the value of knowledge" at bounding box center [715, 342] width 1067 height 129
click at [403, 293] on textarea "It is a debate about the value of knowledge" at bounding box center [715, 342] width 1067 height 129
type textarea "It is a debate about the value of knowledge."
click at [532, 423] on button "Verify" at bounding box center [715, 425] width 1067 height 23
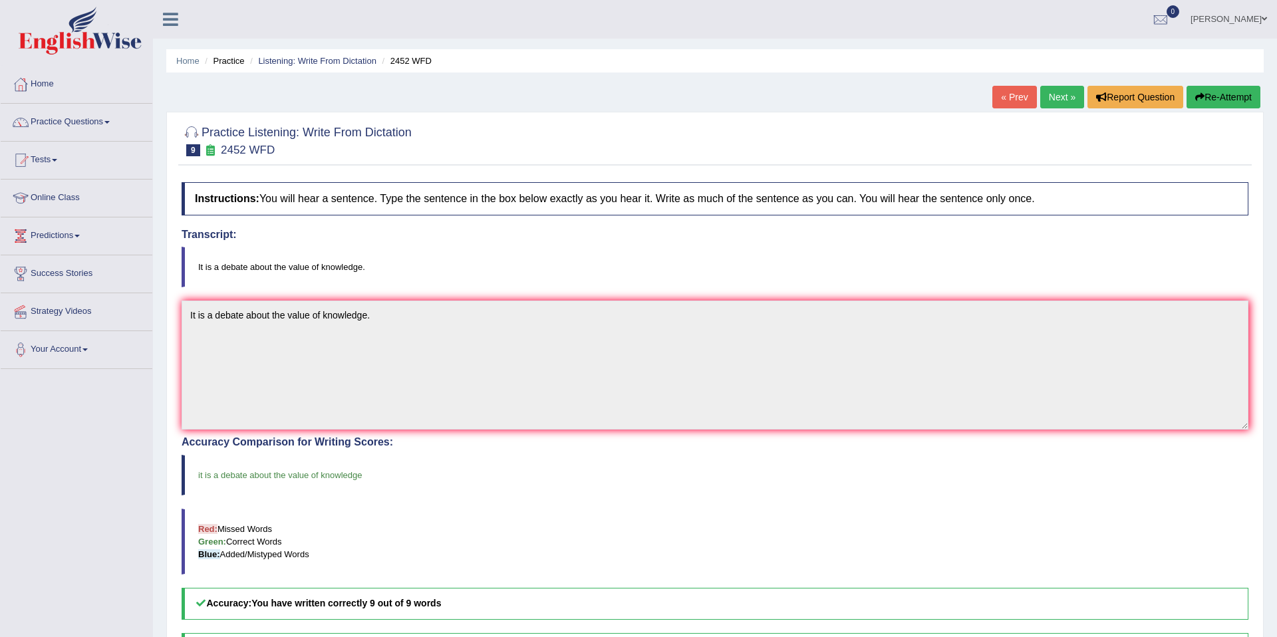
click at [1052, 93] on link "Next »" at bounding box center [1062, 97] width 44 height 23
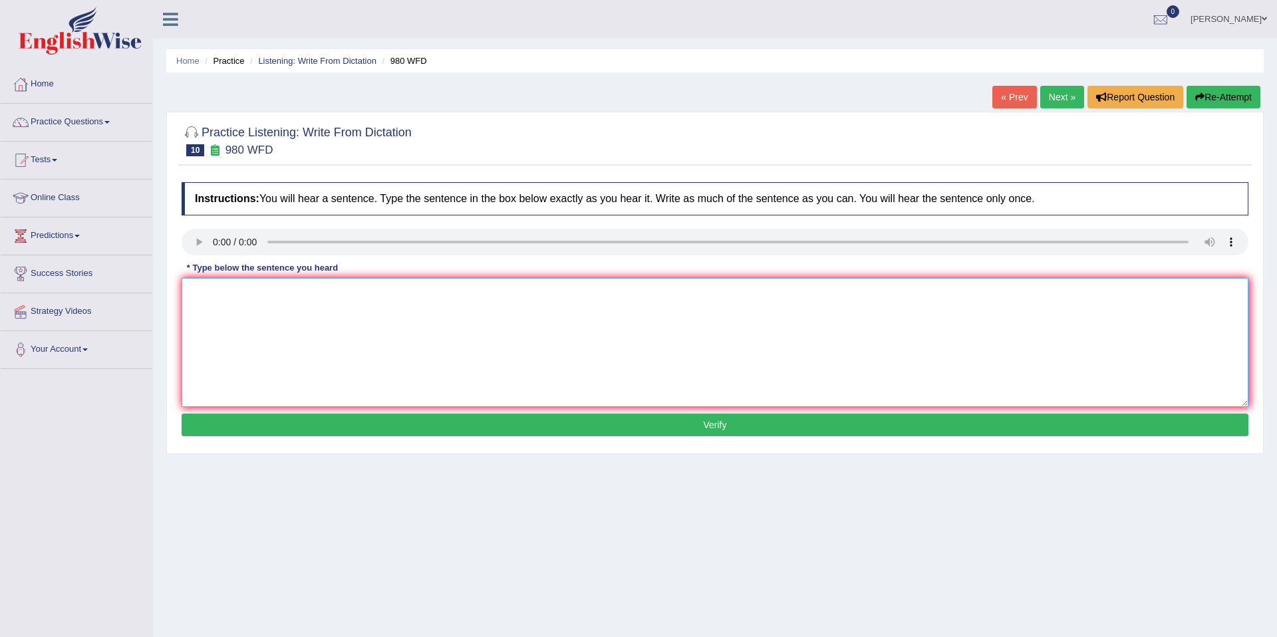
click at [267, 341] on textarea at bounding box center [715, 342] width 1067 height 129
drag, startPoint x: 341, startPoint y: 295, endPoint x: 324, endPoint y: 295, distance: 16.6
click at [324, 295] on textarea "Your ideas has been discussed as a debate in seminars and tutorials." at bounding box center [715, 342] width 1067 height 129
click at [370, 293] on textarea "Your ideas has been discussed and debate in seminars and tutorials." at bounding box center [715, 342] width 1067 height 129
click at [251, 293] on textarea "Your ideas has been discussed and debated in seminars and tutorials." at bounding box center [715, 342] width 1067 height 129
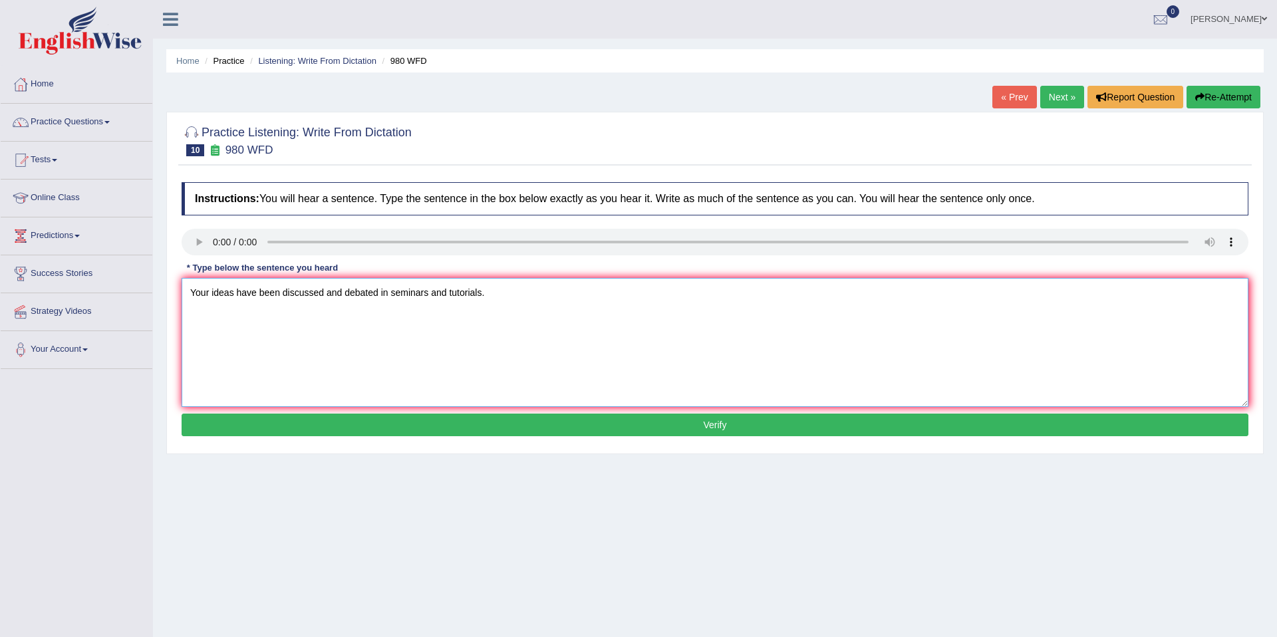
type textarea "Your ideas have been discussed and debated in seminars and tutorials."
click at [552, 427] on button "Verify" at bounding box center [715, 425] width 1067 height 23
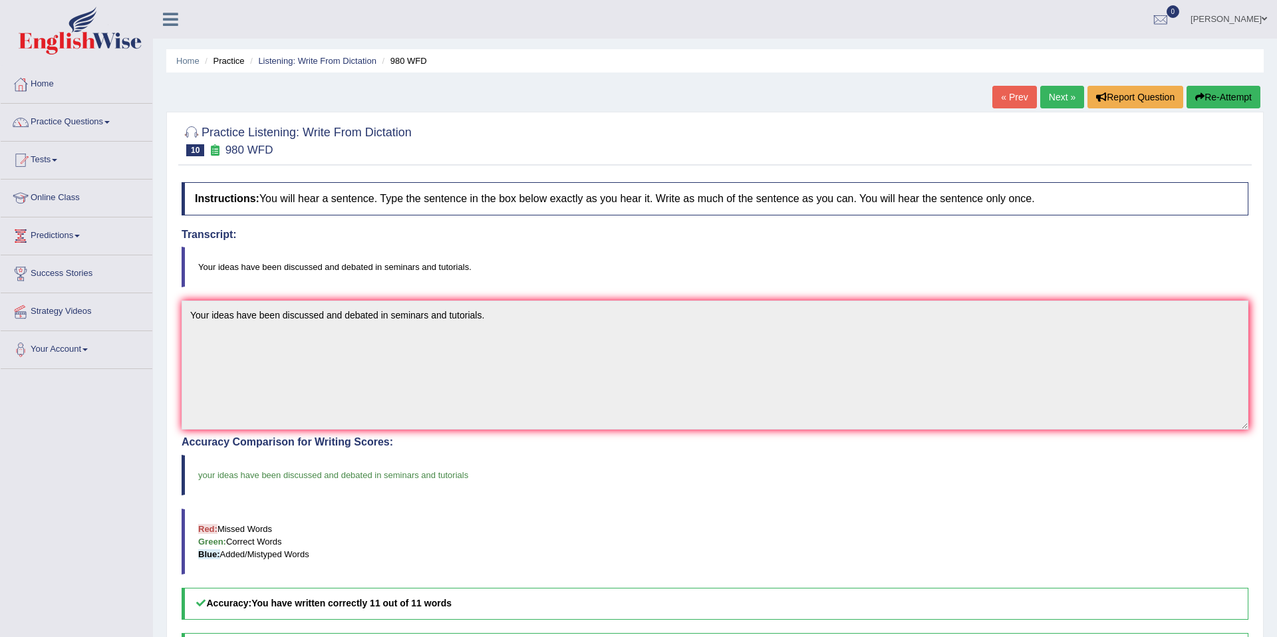
click at [1052, 98] on link "Next »" at bounding box center [1062, 97] width 44 height 23
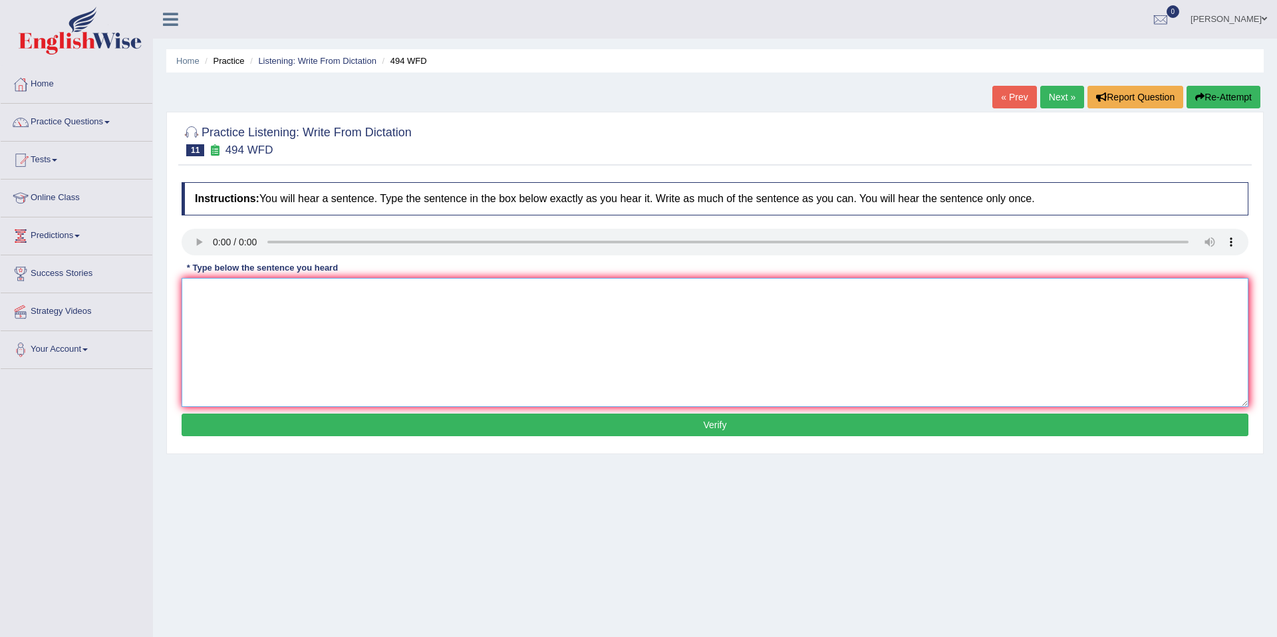
click at [257, 340] on textarea at bounding box center [715, 342] width 1067 height 129
type textarea "The vocabulary that is perculiar in a specific field is called jogging."
click at [675, 434] on button "Verify" at bounding box center [715, 425] width 1067 height 23
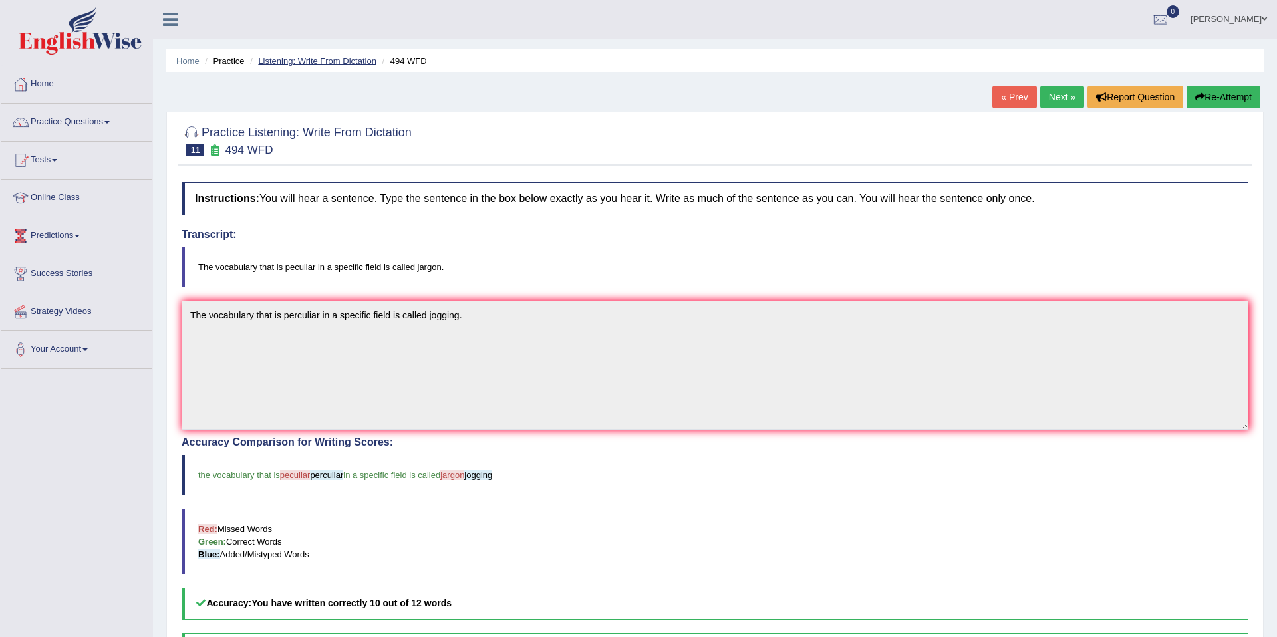
click at [277, 64] on link "Listening: Write From Dictation" at bounding box center [317, 61] width 118 height 10
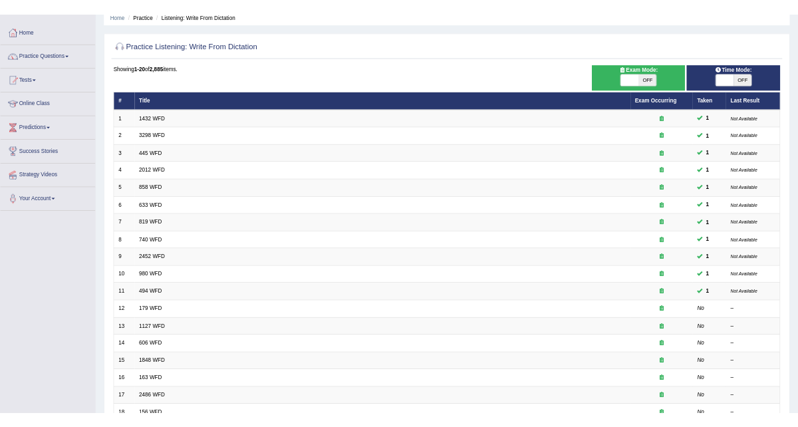
scroll to position [57, 0]
